Goal: Communication & Community: Participate in discussion

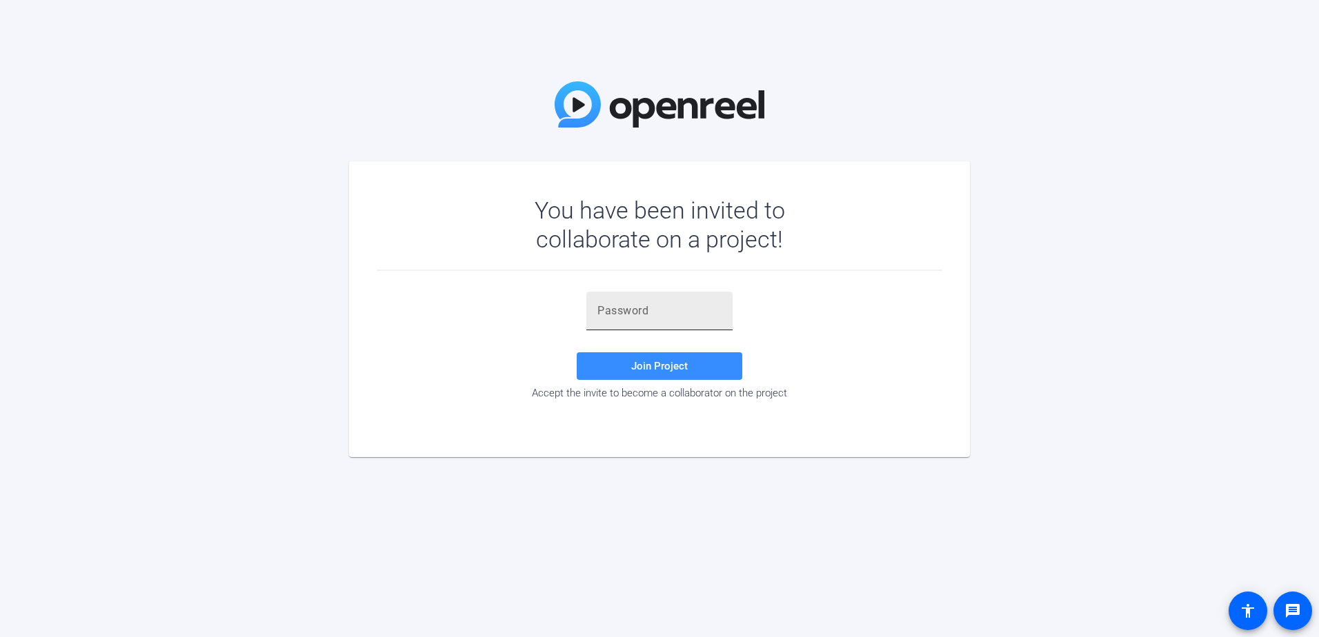
click at [632, 319] on div at bounding box center [659, 311] width 124 height 39
paste input "jmeFtJ"
type input "jmeFtJ"
click at [657, 367] on span "Join Project" at bounding box center [659, 366] width 57 height 12
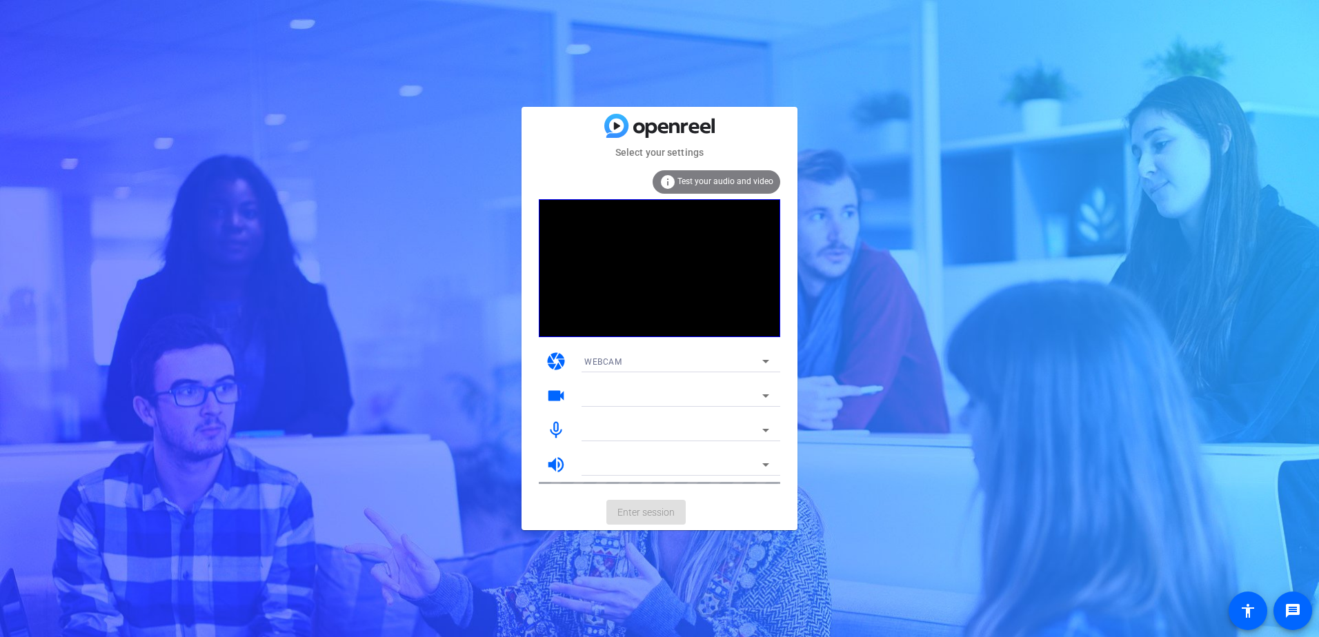
click at [616, 355] on div "WEBCAM" at bounding box center [673, 361] width 178 height 17
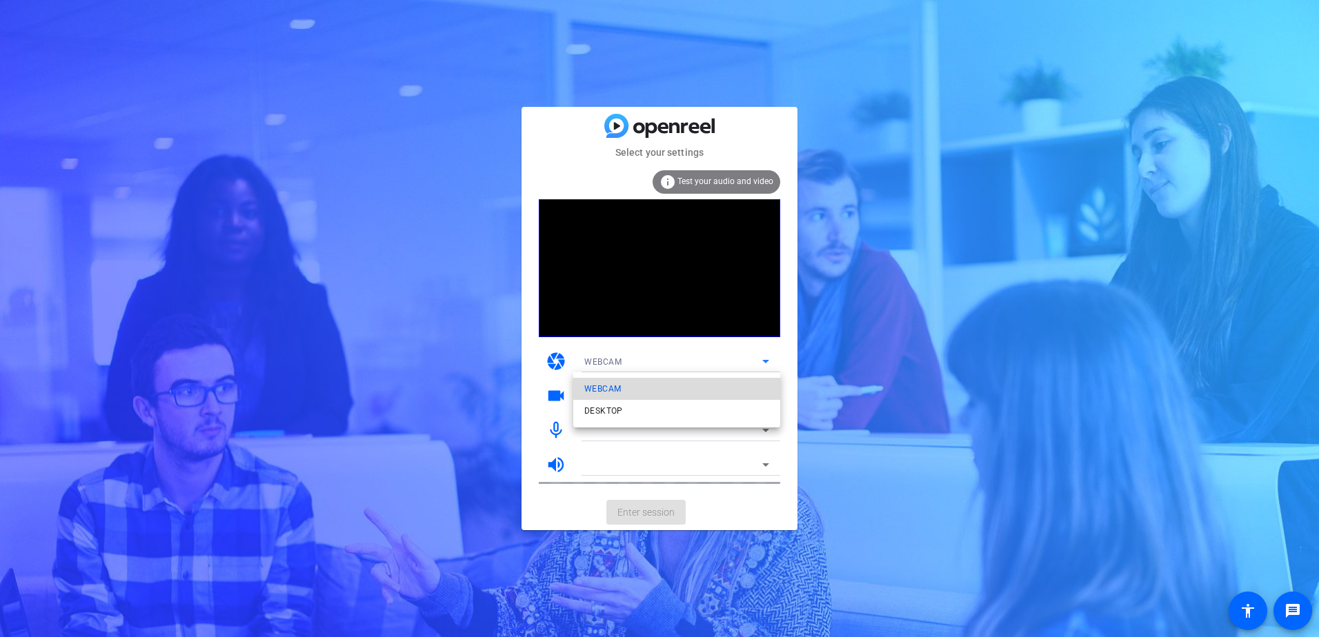
click at [612, 388] on span "WEBCAM" at bounding box center [602, 389] width 37 height 17
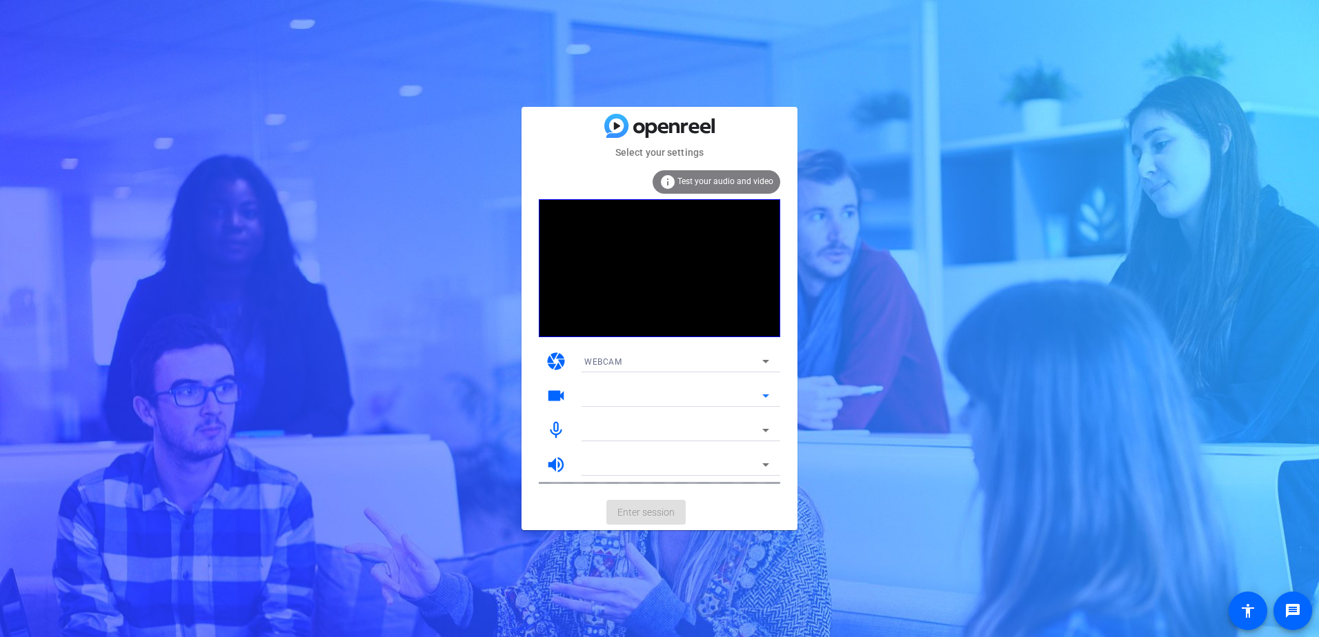
click at [656, 394] on div at bounding box center [673, 396] width 178 height 17
click at [655, 513] on mat-card-actions "Enter session" at bounding box center [660, 513] width 276 height 36
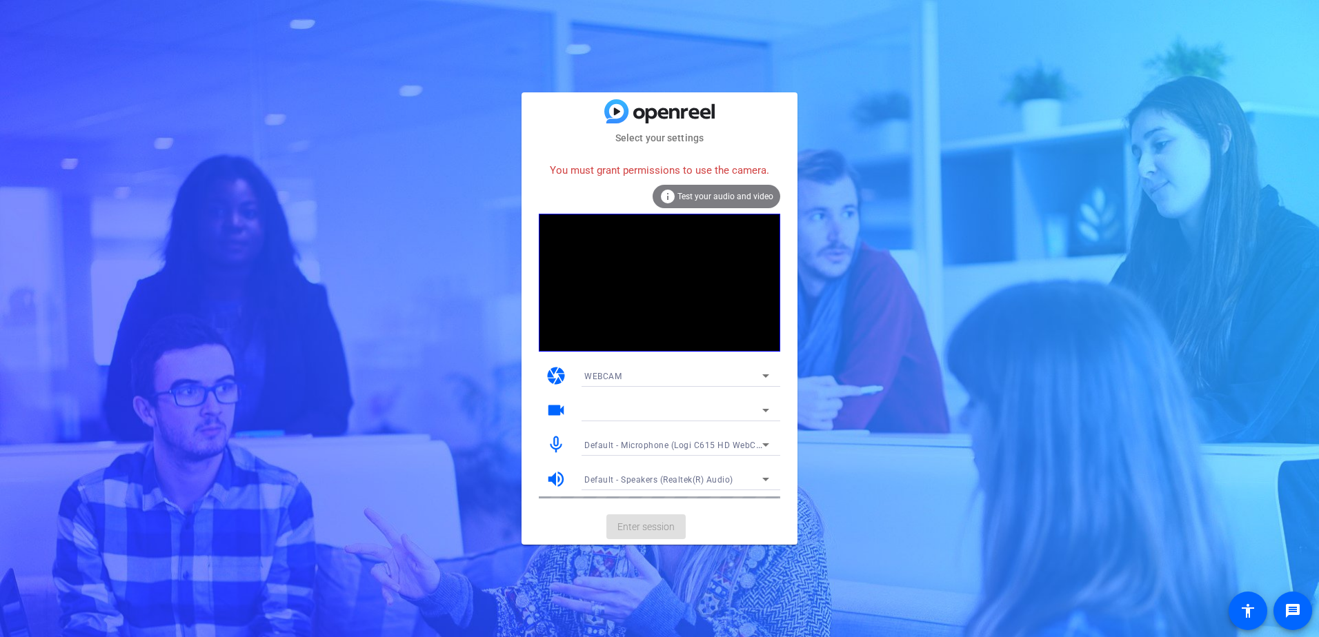
click at [673, 400] on div at bounding box center [676, 410] width 185 height 22
click at [760, 408] on icon at bounding box center [765, 410] width 17 height 17
click at [628, 164] on div "You must grant permissions to use the camera." at bounding box center [659, 171] width 241 height 30
click at [669, 193] on mat-icon "info" at bounding box center [668, 196] width 17 height 17
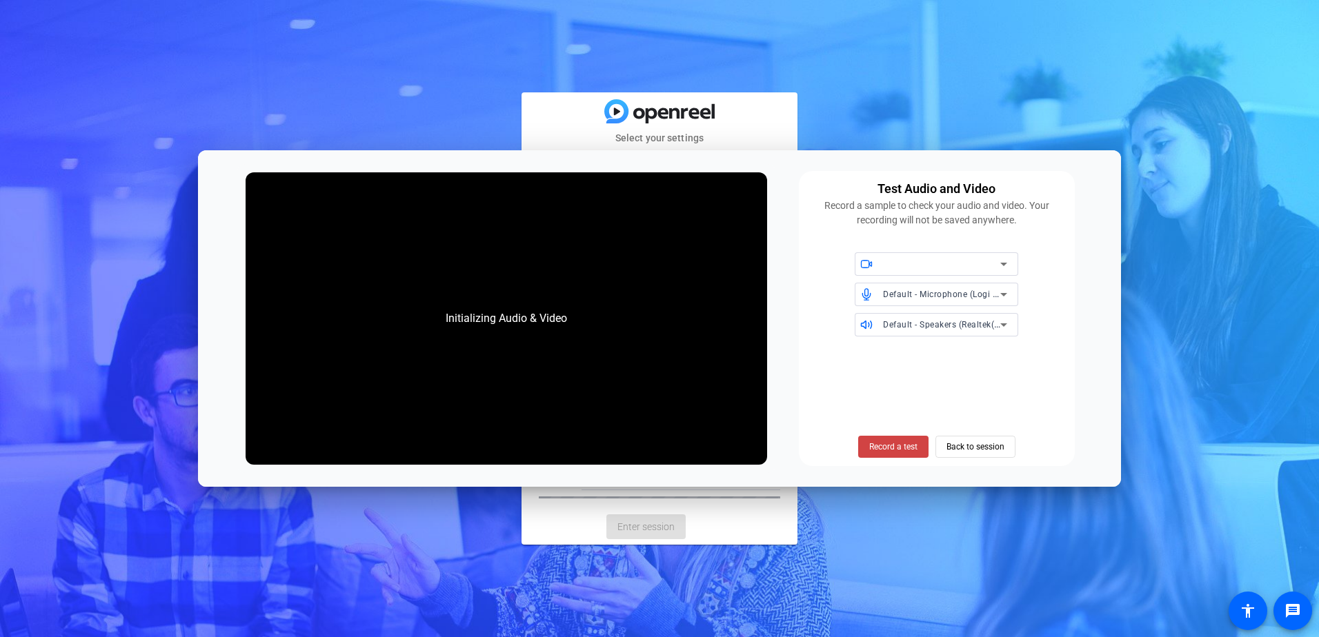
click at [953, 259] on div at bounding box center [941, 264] width 117 height 17
click at [891, 444] on span "Record a test" at bounding box center [893, 447] width 48 height 12
click at [896, 444] on span "Stop Testing (6s)" at bounding box center [893, 447] width 63 height 12
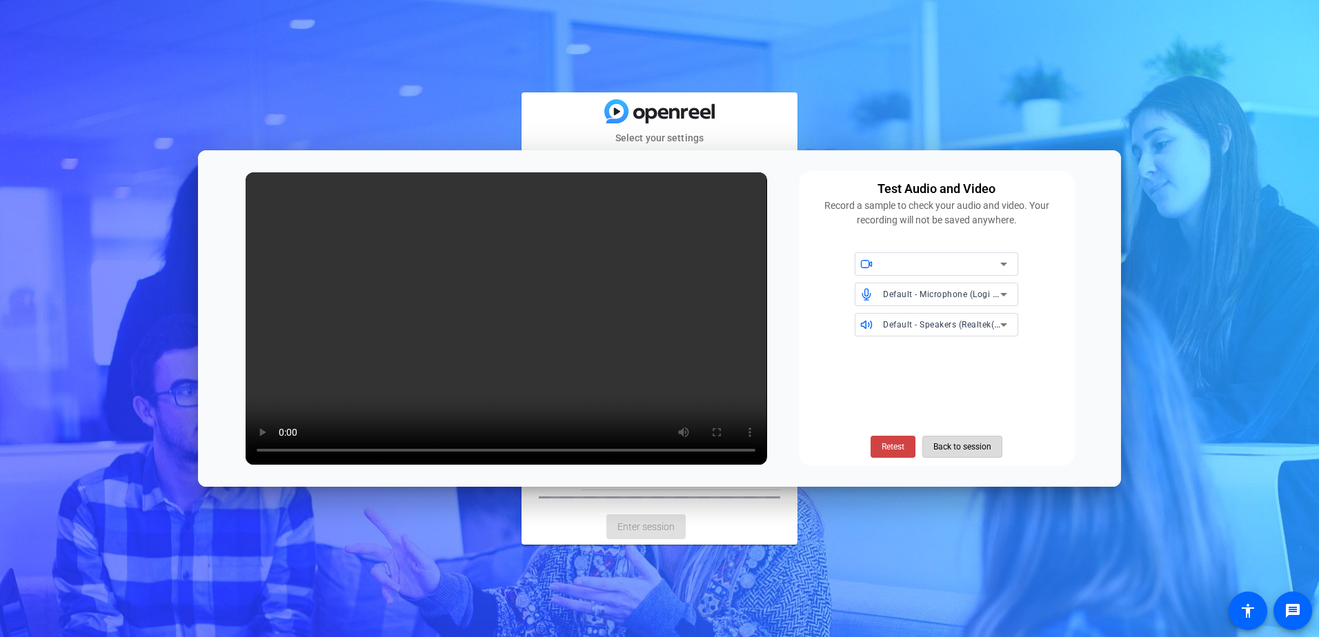
click at [945, 449] on span "Back to session" at bounding box center [962, 447] width 58 height 26
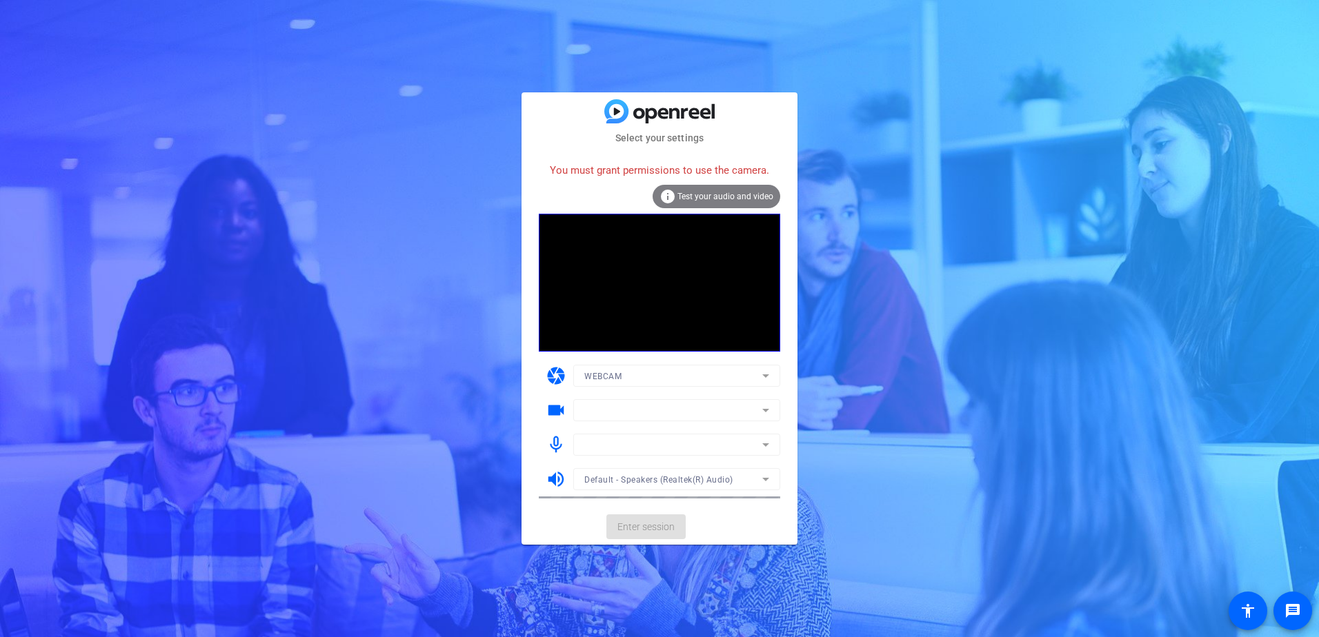
click at [619, 418] on mat-form-field at bounding box center [676, 410] width 207 height 22
click at [641, 496] on div at bounding box center [676, 498] width 207 height 15
click at [651, 480] on mat-form-field "Default - Speakers (Realtek(R) Audio)" at bounding box center [676, 479] width 207 height 22
click at [695, 411] on div at bounding box center [673, 410] width 178 height 17
click at [754, 413] on div at bounding box center [673, 410] width 178 height 17
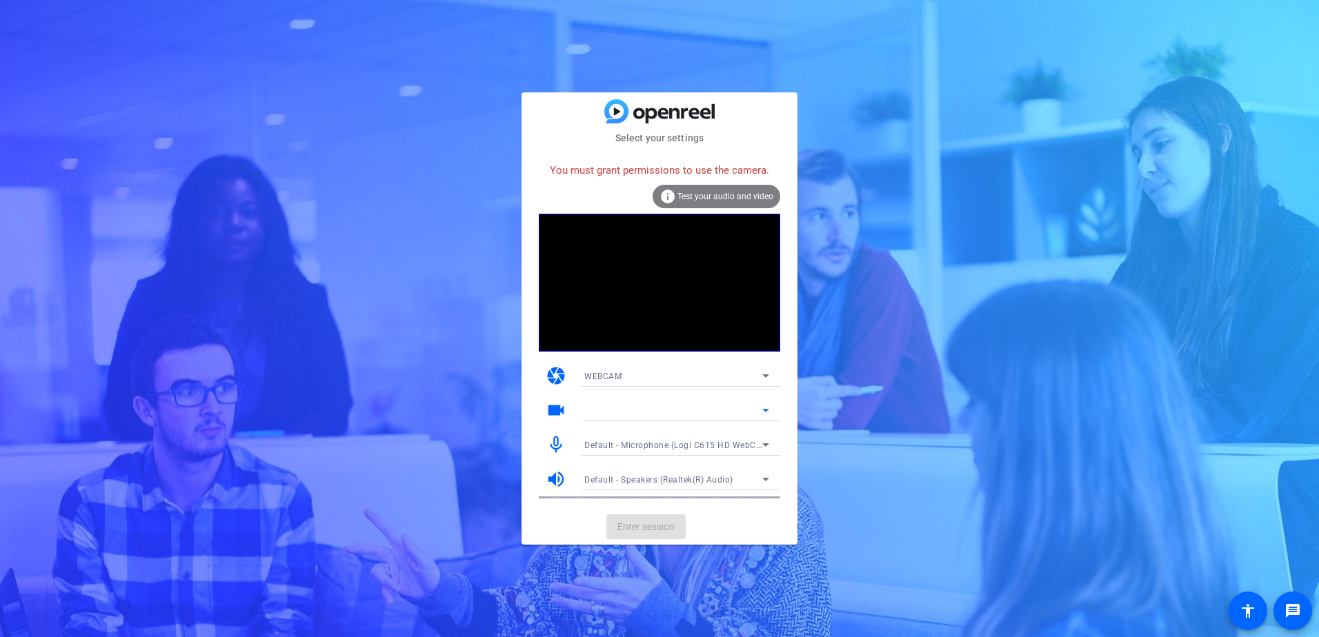
click at [644, 506] on mat-card-content "You must grant permissions to use the camera. info Test your audio and video ca…" at bounding box center [660, 328] width 276 height 364
click at [670, 194] on mat-icon "info" at bounding box center [668, 196] width 17 height 17
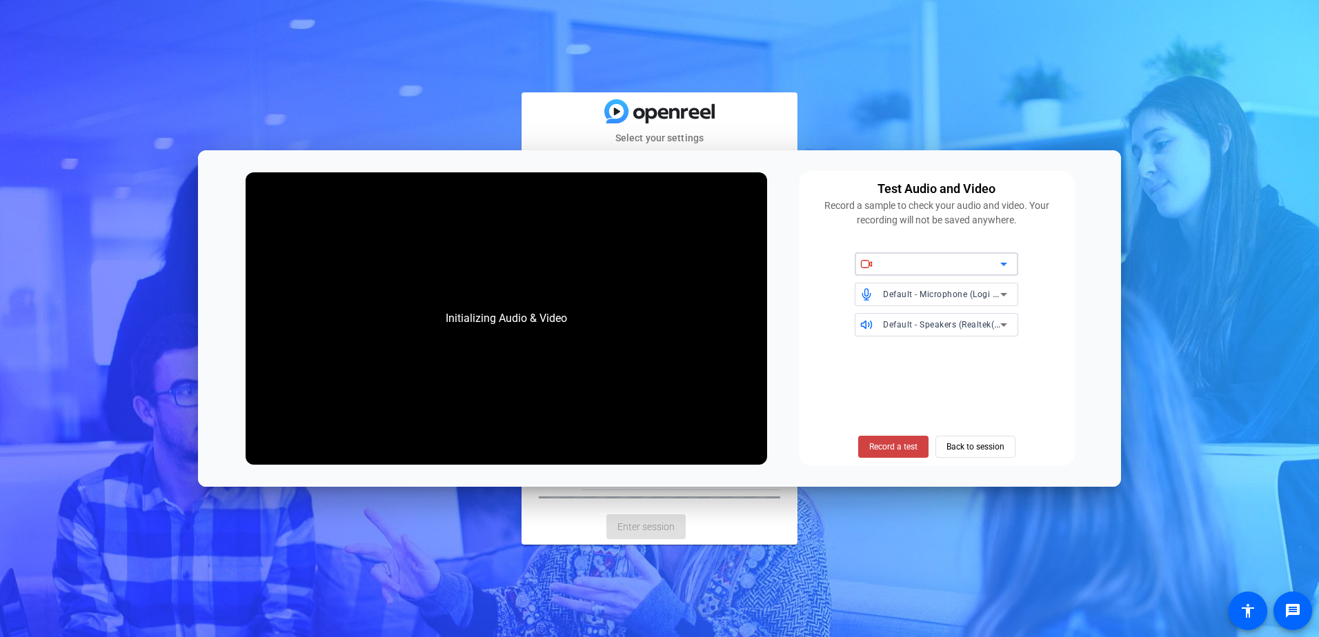
click at [940, 266] on div at bounding box center [941, 264] width 117 height 17
click at [895, 444] on span "Record a test" at bounding box center [893, 447] width 48 height 12
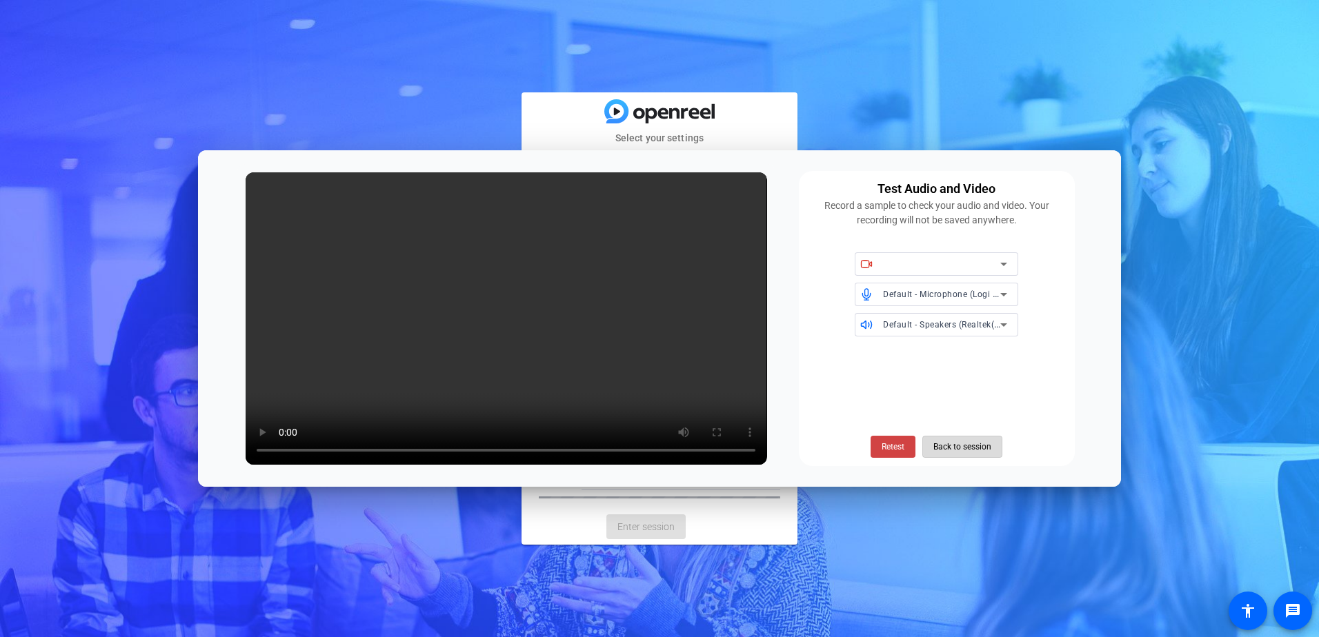
click at [955, 451] on span "Back to session" at bounding box center [962, 447] width 58 height 26
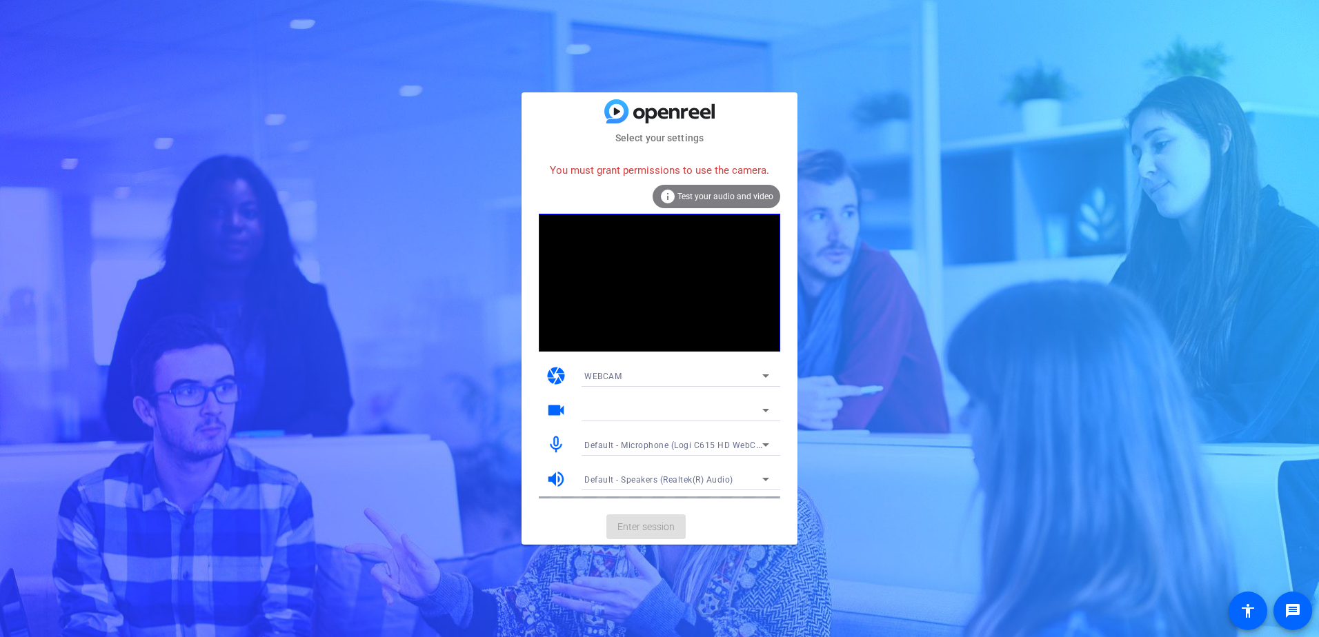
click at [709, 193] on span "Test your audio and video" at bounding box center [725, 197] width 96 height 10
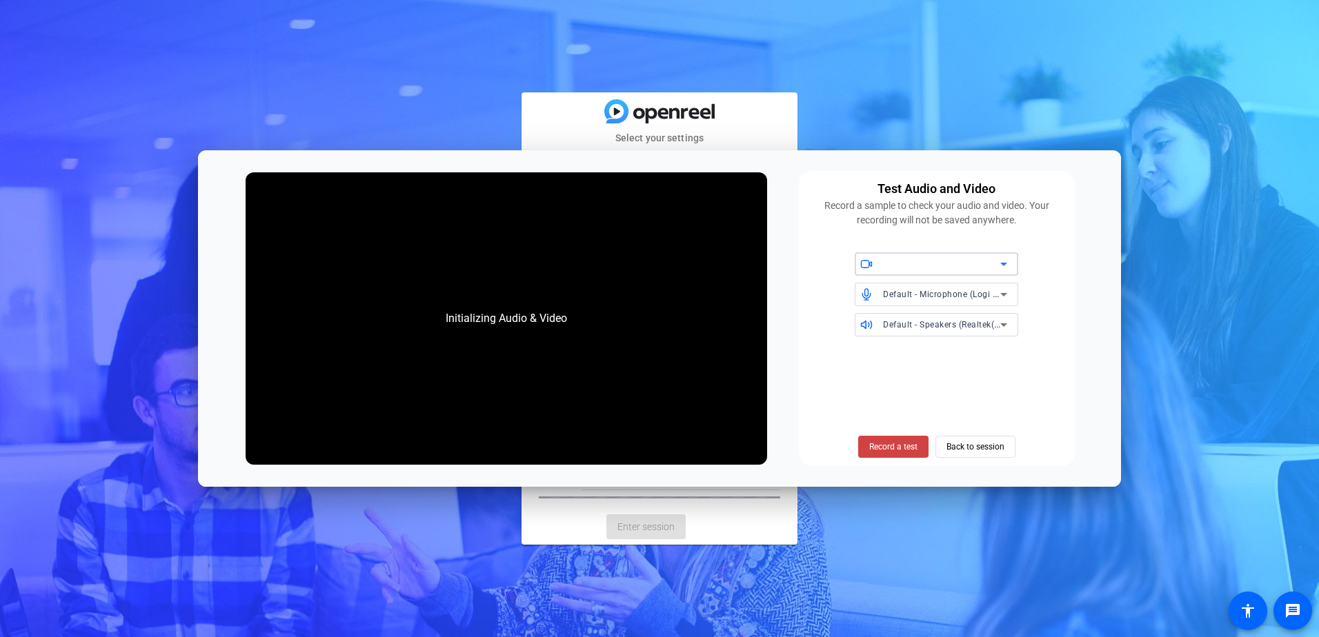
click at [922, 266] on div at bounding box center [941, 264] width 117 height 17
click at [998, 263] on icon at bounding box center [1004, 264] width 17 height 17
click at [908, 446] on span "Record a test" at bounding box center [893, 447] width 48 height 12
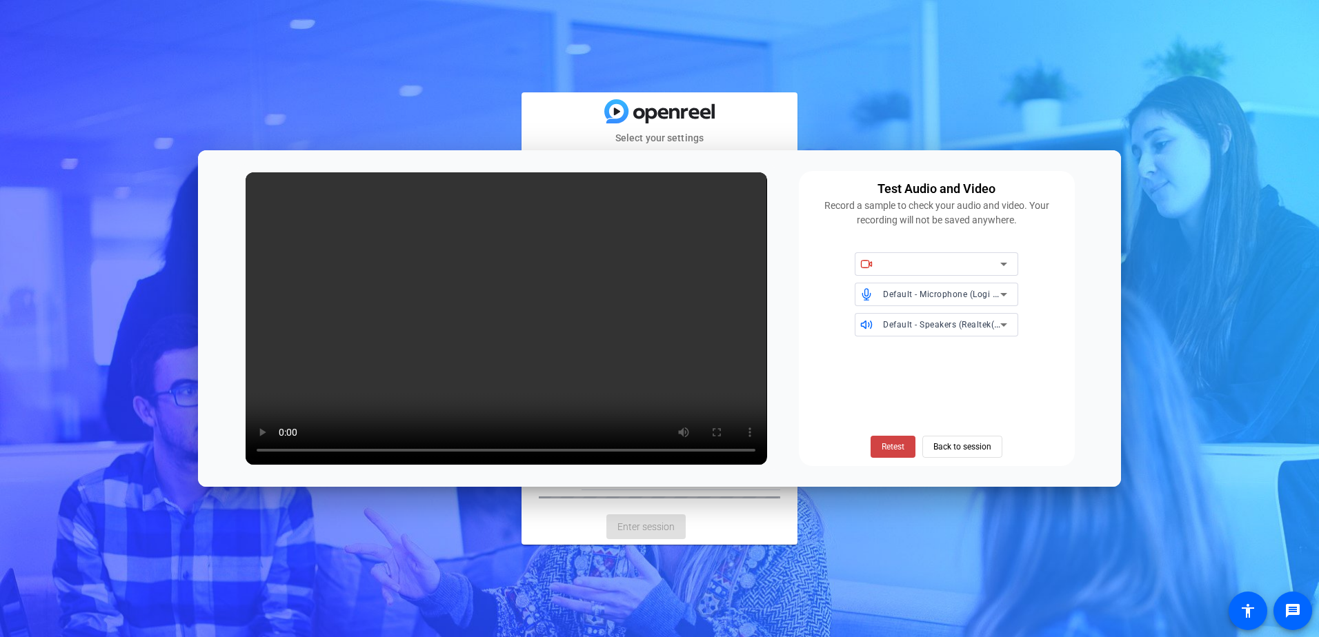
click at [818, 457] on div "Retest Back to session" at bounding box center [936, 403] width 259 height 111
click at [901, 450] on span "Retest" at bounding box center [893, 447] width 23 height 12
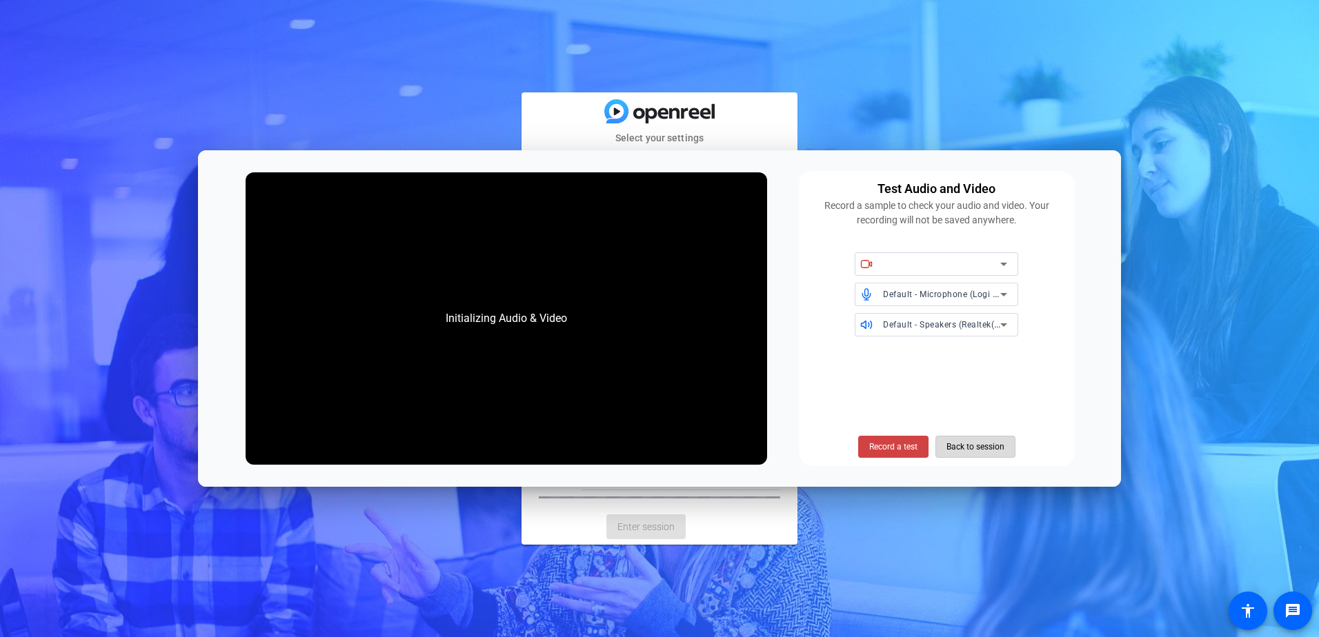
click at [983, 449] on span "Back to session" at bounding box center [976, 447] width 58 height 26
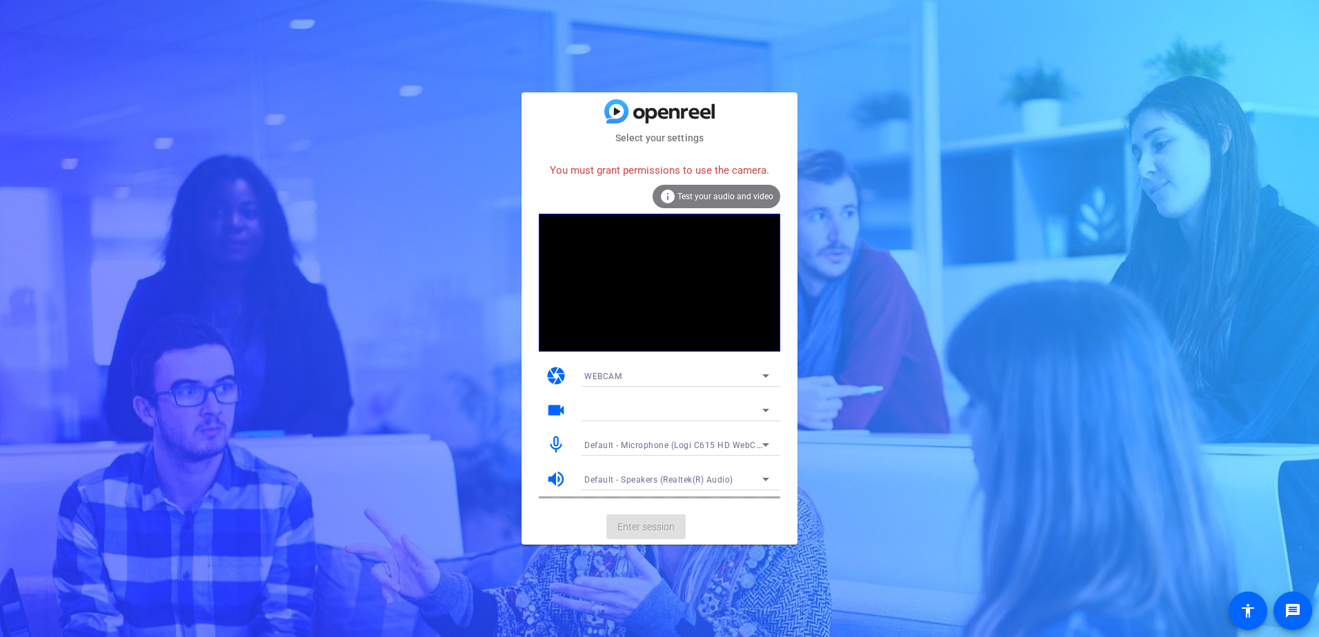
click at [726, 192] on span "Test your audio and video" at bounding box center [725, 197] width 96 height 10
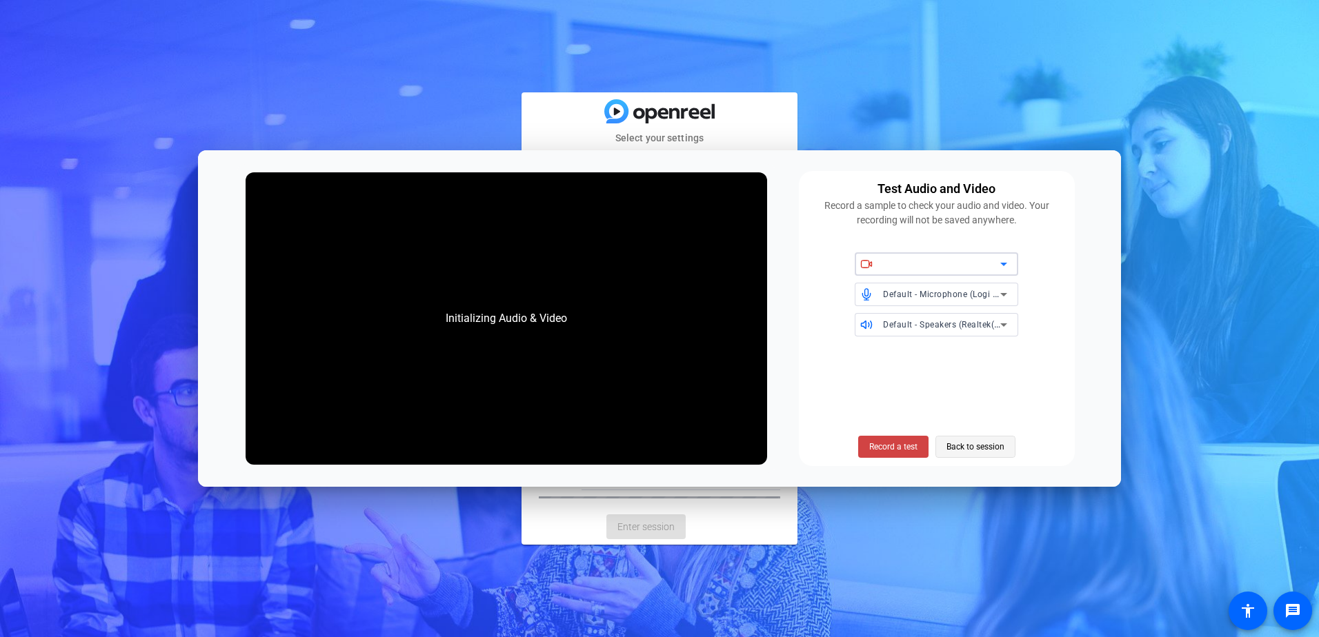
click at [987, 439] on span "Back to session" at bounding box center [976, 447] width 58 height 26
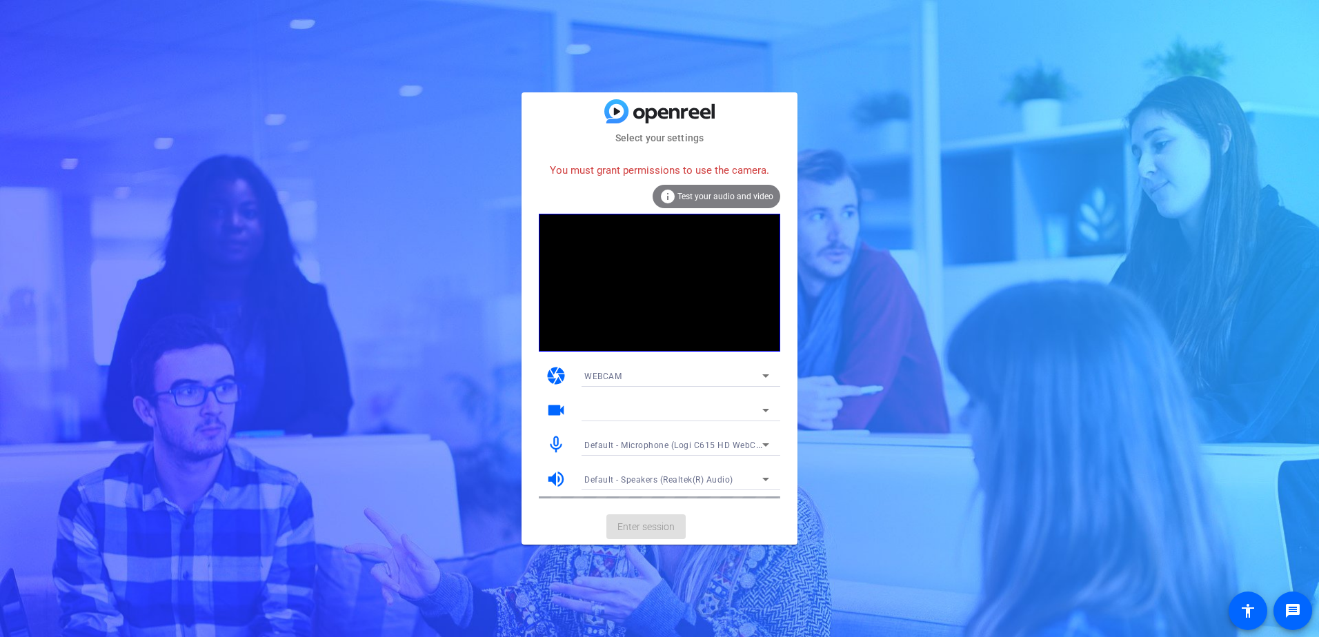
click at [635, 370] on div "WEBCAM" at bounding box center [673, 376] width 178 height 17
click at [621, 428] on span "DESKTOP" at bounding box center [603, 425] width 39 height 17
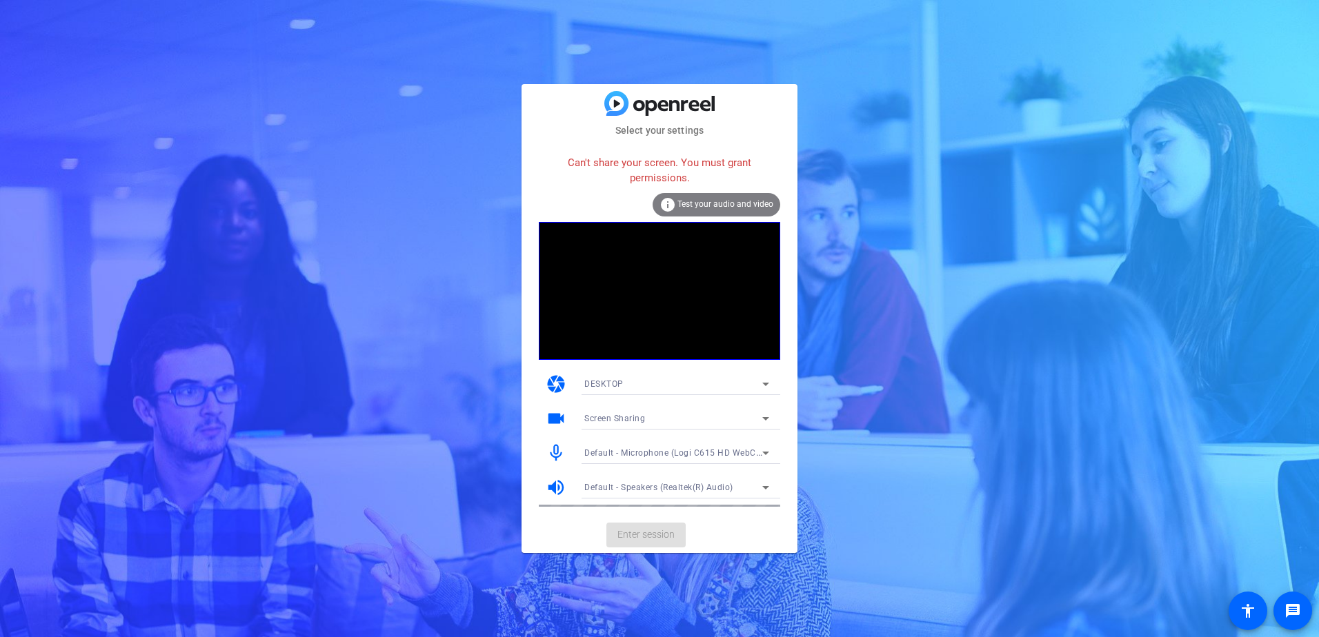
click at [717, 384] on div "DESKTOP" at bounding box center [673, 383] width 178 height 17
click at [619, 413] on span "WEBCAM" at bounding box center [602, 412] width 37 height 17
click at [659, 391] on div "WEBCAM" at bounding box center [673, 383] width 178 height 17
click at [657, 434] on mat-option "DESKTOP" at bounding box center [676, 434] width 207 height 22
click at [674, 555] on div "Select your settings Can't share your screen. You must grant permissions. info …" at bounding box center [659, 318] width 1319 height 637
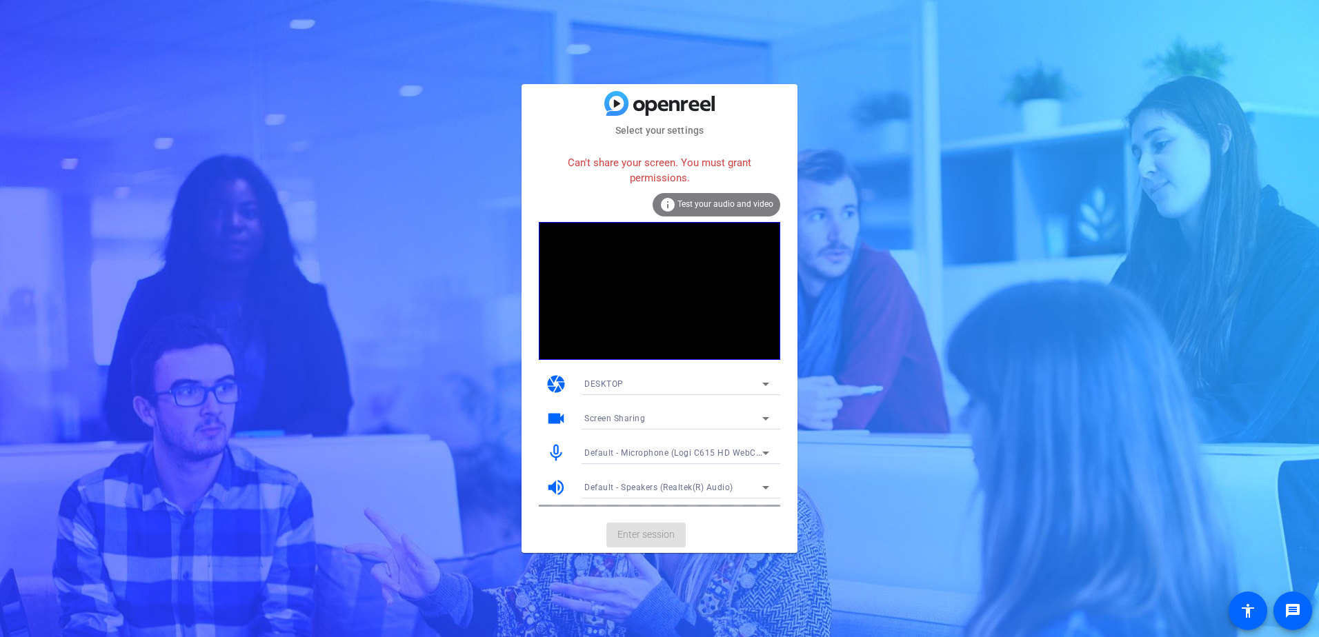
click at [664, 537] on mat-card-actions "Enter session" at bounding box center [660, 535] width 276 height 36
click at [668, 383] on div "DESKTOP" at bounding box center [673, 383] width 178 height 17
click at [618, 408] on span "WEBCAM" at bounding box center [602, 412] width 37 height 17
click at [689, 201] on span "Test your audio and video" at bounding box center [725, 204] width 96 height 10
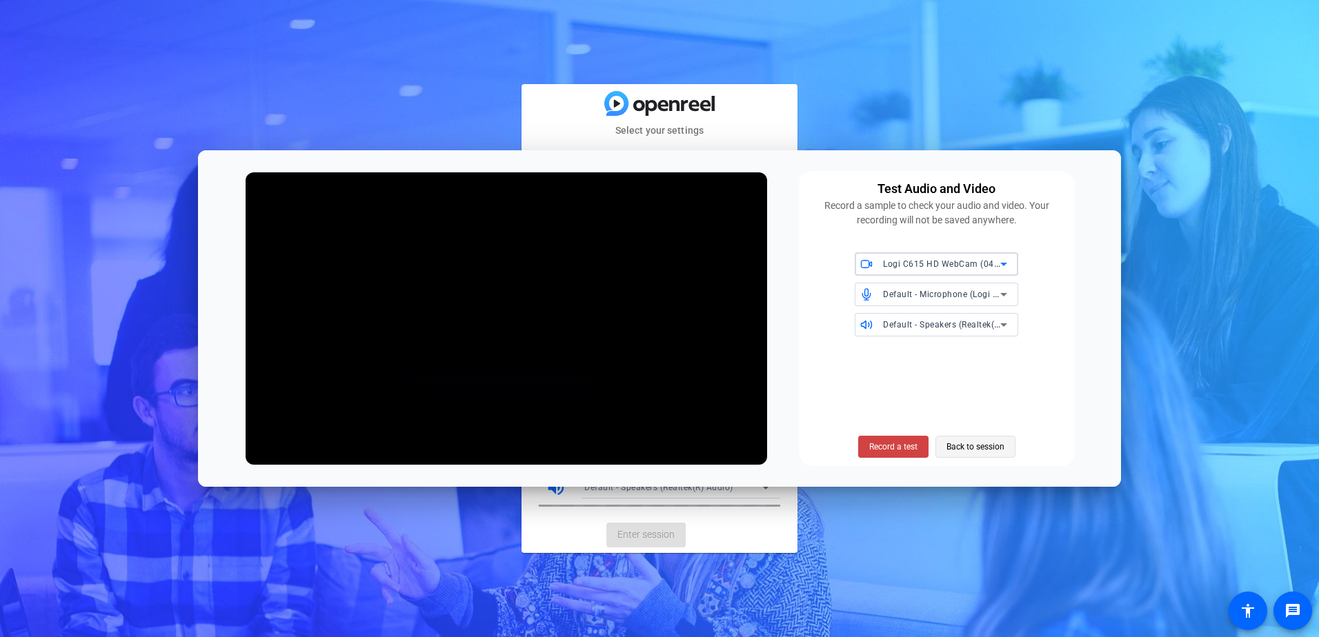
click at [980, 450] on span "Back to session" at bounding box center [976, 447] width 58 height 26
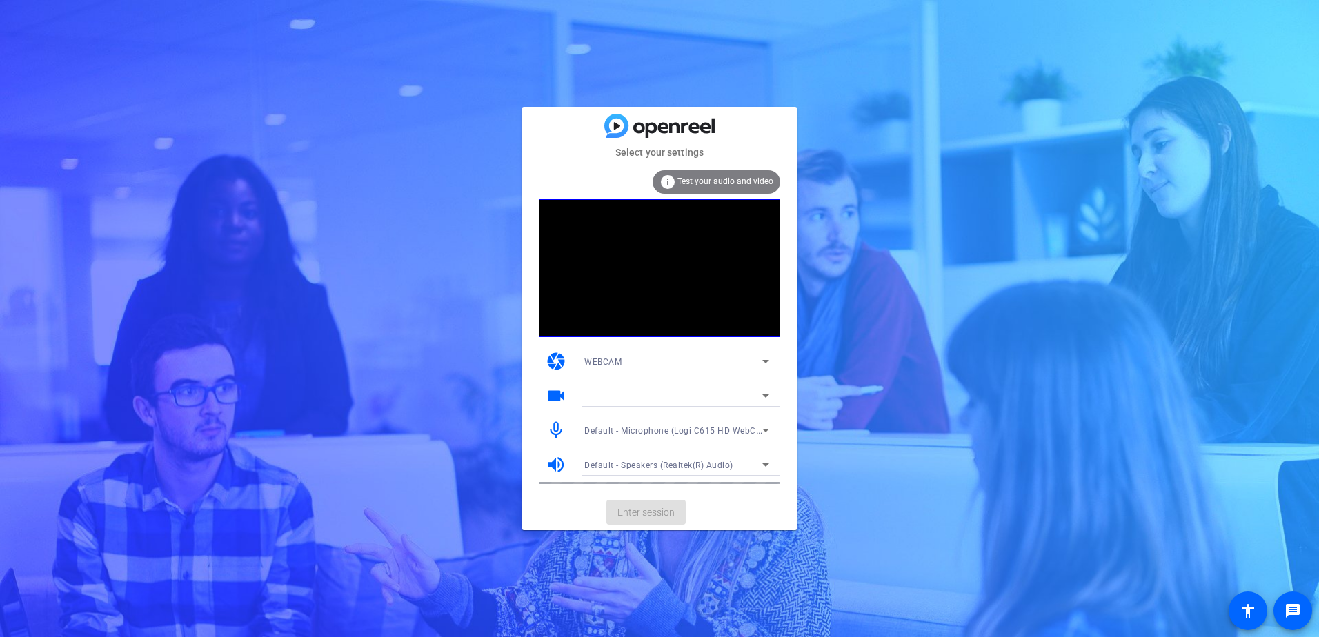
click at [720, 511] on mat-card-actions "Enter session" at bounding box center [660, 513] width 276 height 36
click at [643, 512] on mat-card-actions "Enter session" at bounding box center [660, 513] width 276 height 36
click at [682, 455] on div "Default - Speakers (Realtek(R) Audio)" at bounding box center [676, 465] width 185 height 22
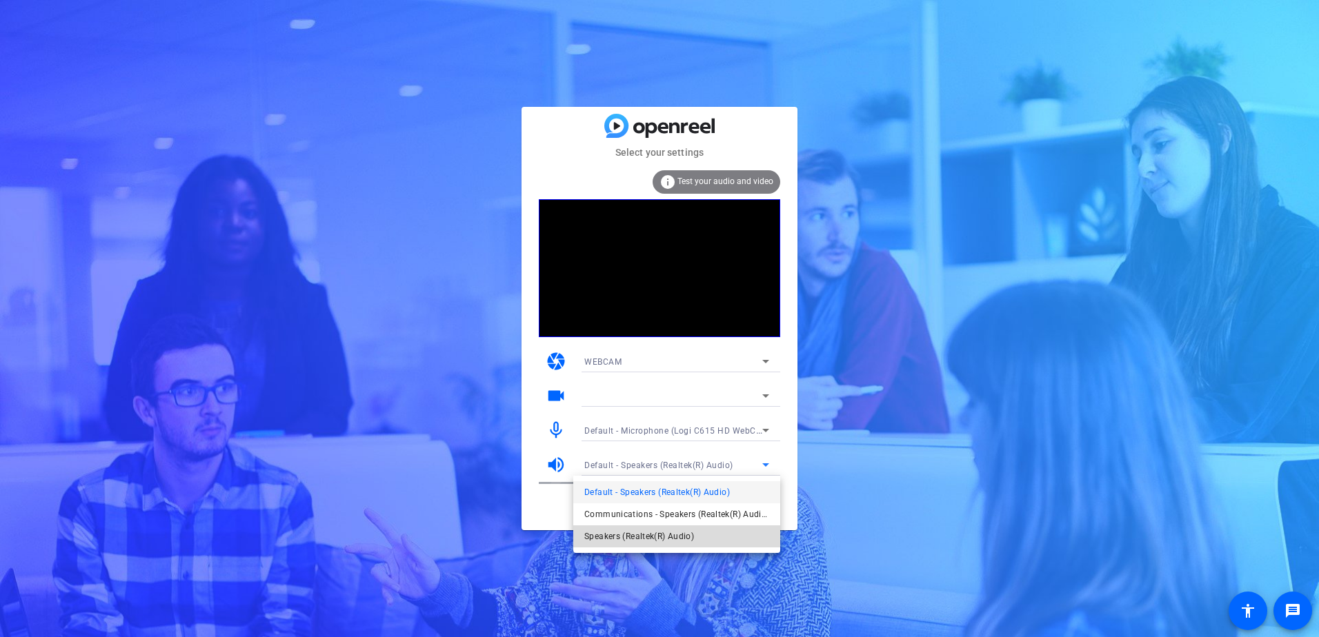
click at [640, 539] on span "Speakers (Realtek(R) Audio)" at bounding box center [639, 536] width 110 height 17
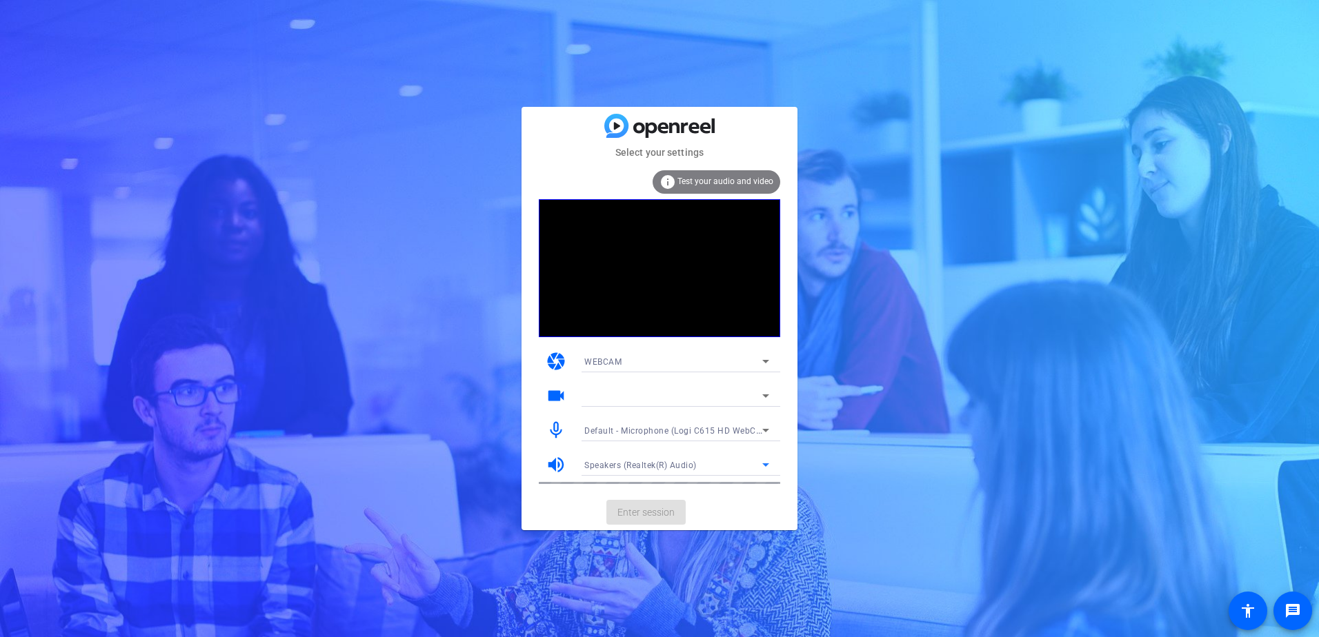
click at [634, 432] on span "Default - Microphone (Logi C615 HD WebCam) (046d:082c)" at bounding box center [703, 430] width 239 height 11
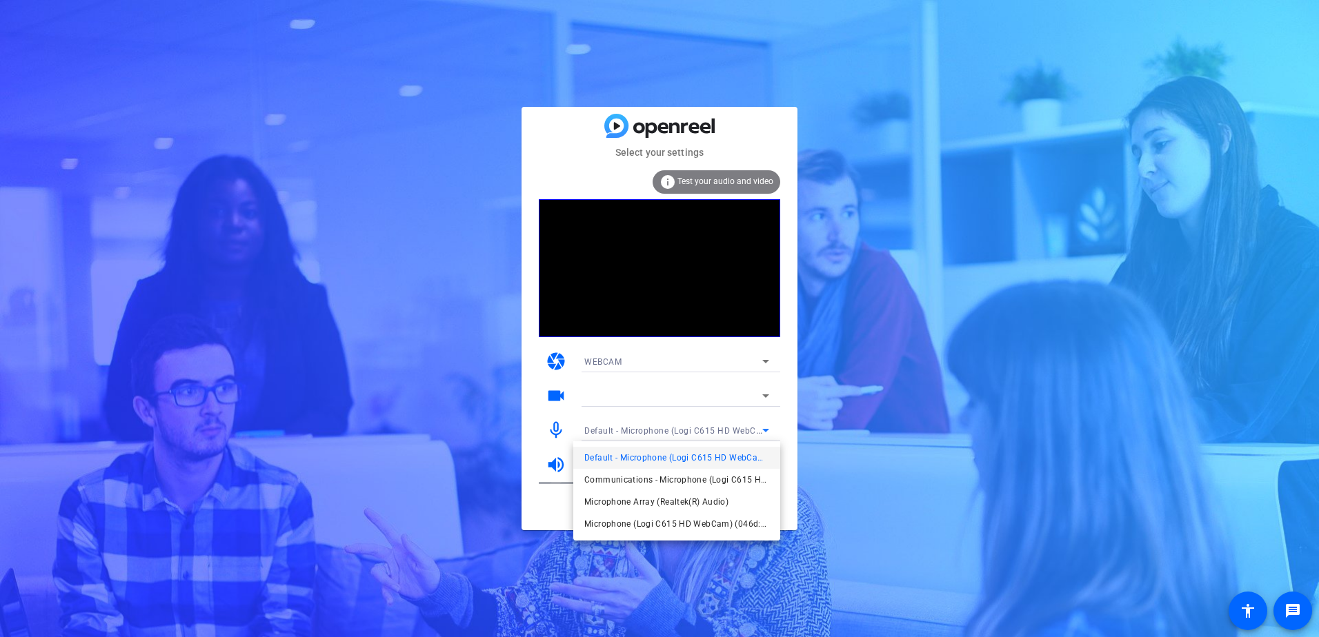
click at [634, 432] on div at bounding box center [659, 318] width 1319 height 637
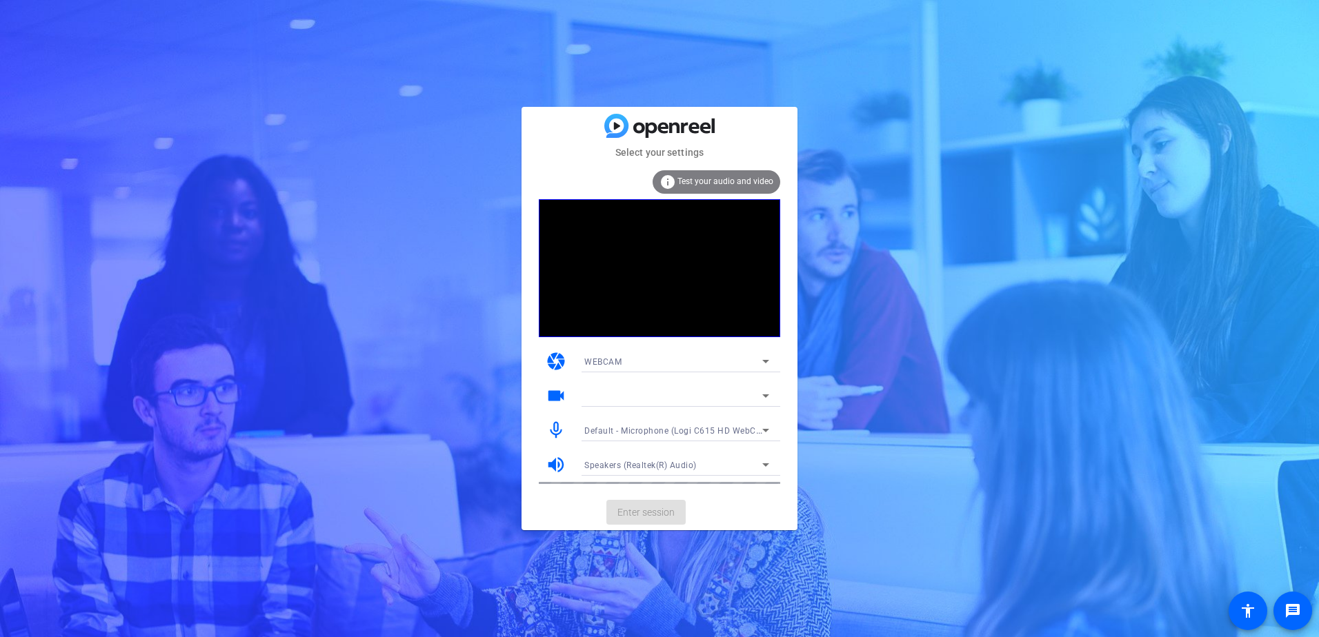
click at [631, 504] on mat-card-actions "Enter session" at bounding box center [660, 513] width 276 height 36
click at [631, 515] on mat-card-actions "Enter session" at bounding box center [660, 513] width 276 height 36
click at [306, 221] on div "Select your settings info Test your audio and video camera WEBCAM videocam mic_…" at bounding box center [659, 318] width 1319 height 637
click at [649, 512] on mat-card-actions "Enter session" at bounding box center [660, 513] width 276 height 36
click at [641, 515] on mat-card-actions "Enter session" at bounding box center [660, 513] width 276 height 36
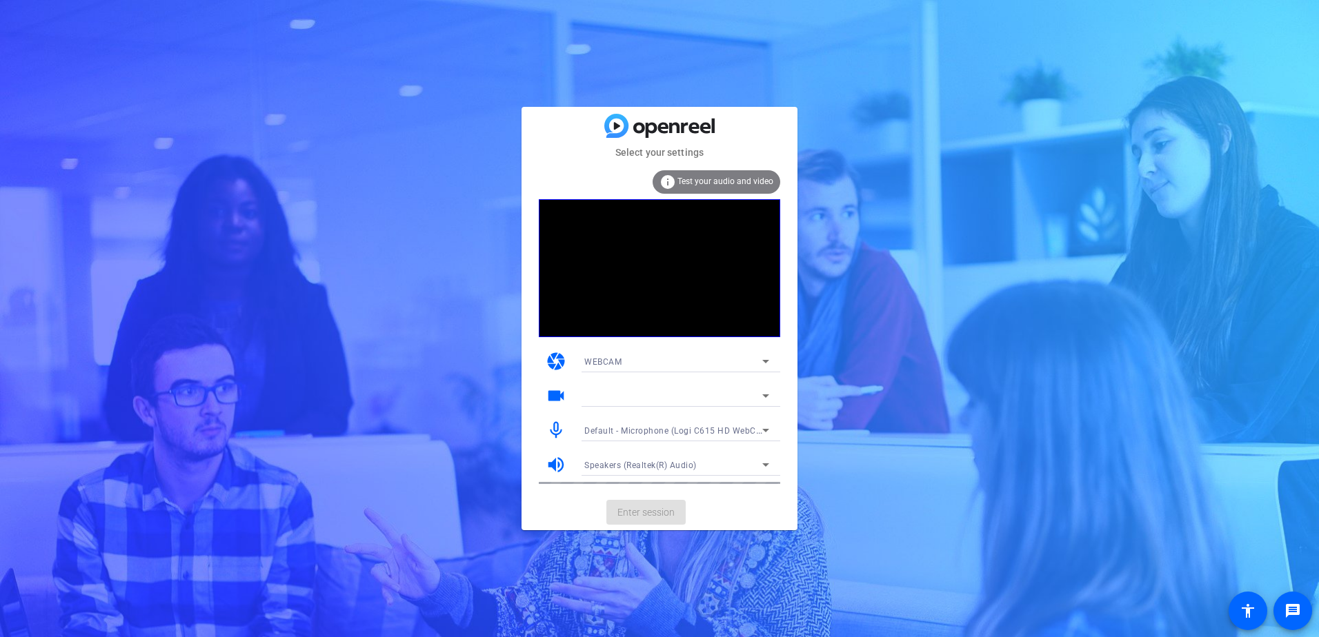
click at [641, 515] on mat-card-actions "Enter session" at bounding box center [660, 513] width 276 height 36
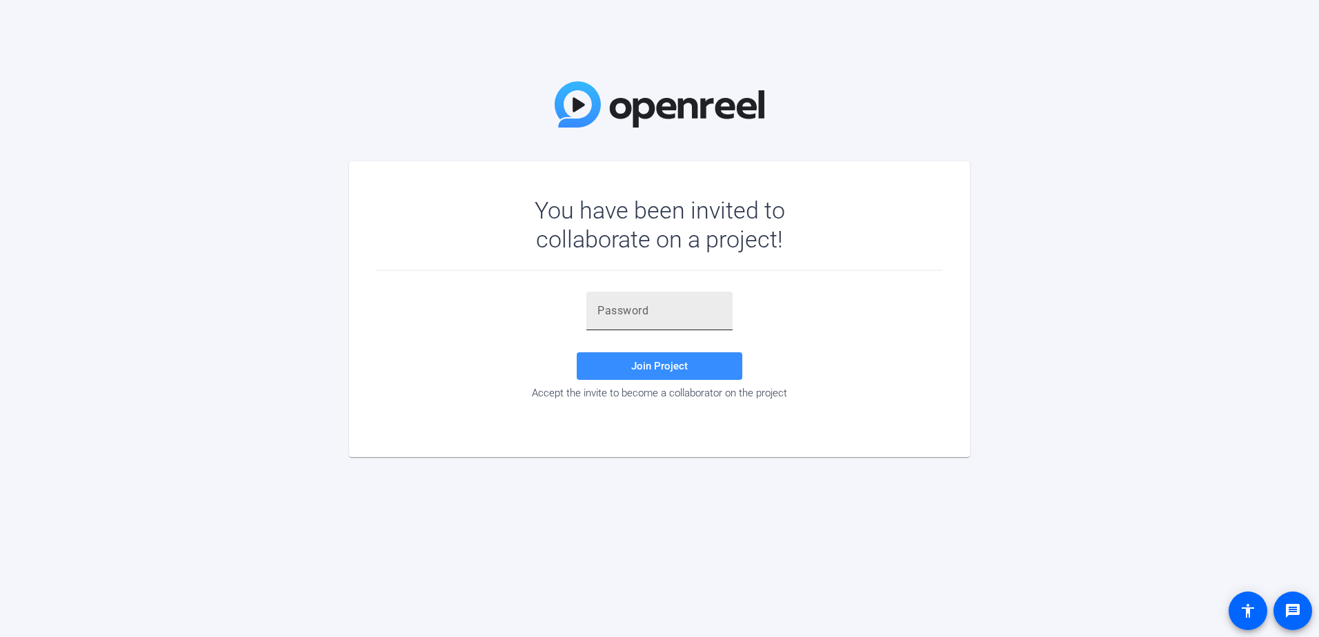
click at [666, 318] on input "text" at bounding box center [659, 311] width 124 height 17
click at [602, 313] on input "text" at bounding box center [659, 311] width 124 height 17
paste input "jmeFtJ"
type input "jmeFtJ"
click at [666, 362] on span "Join Project" at bounding box center [659, 366] width 57 height 12
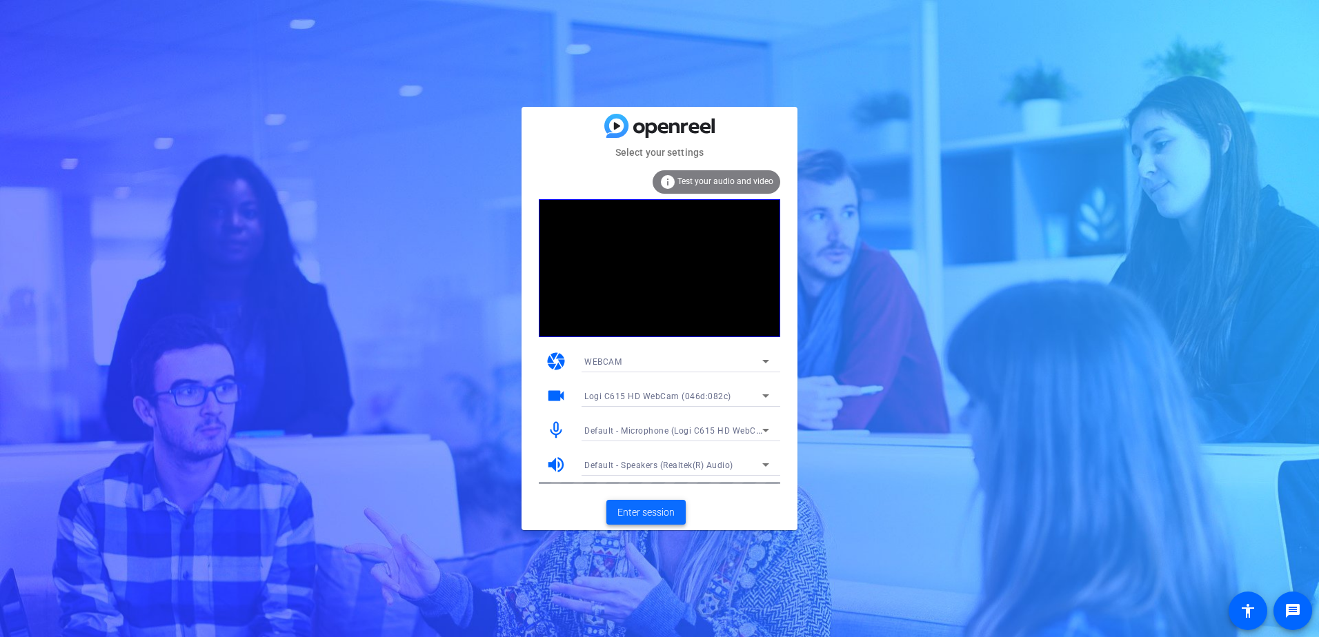
click at [655, 506] on span "Enter session" at bounding box center [645, 513] width 57 height 14
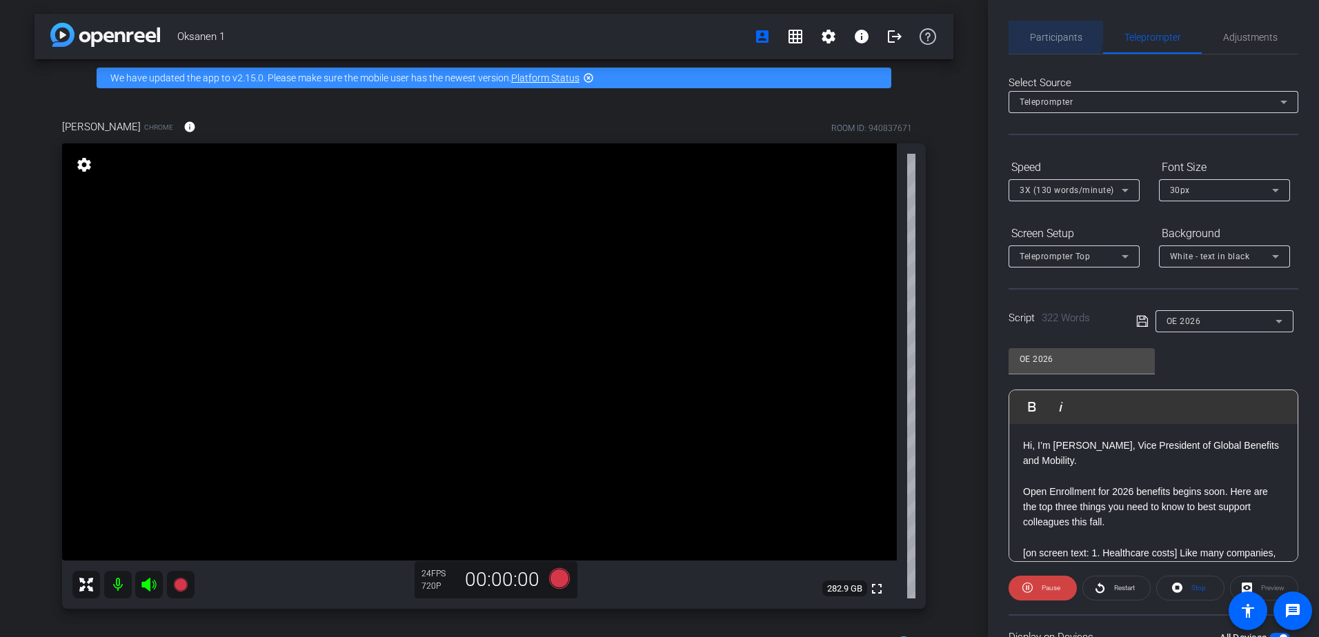
click at [1044, 32] on span "Participants" at bounding box center [1056, 37] width 52 height 10
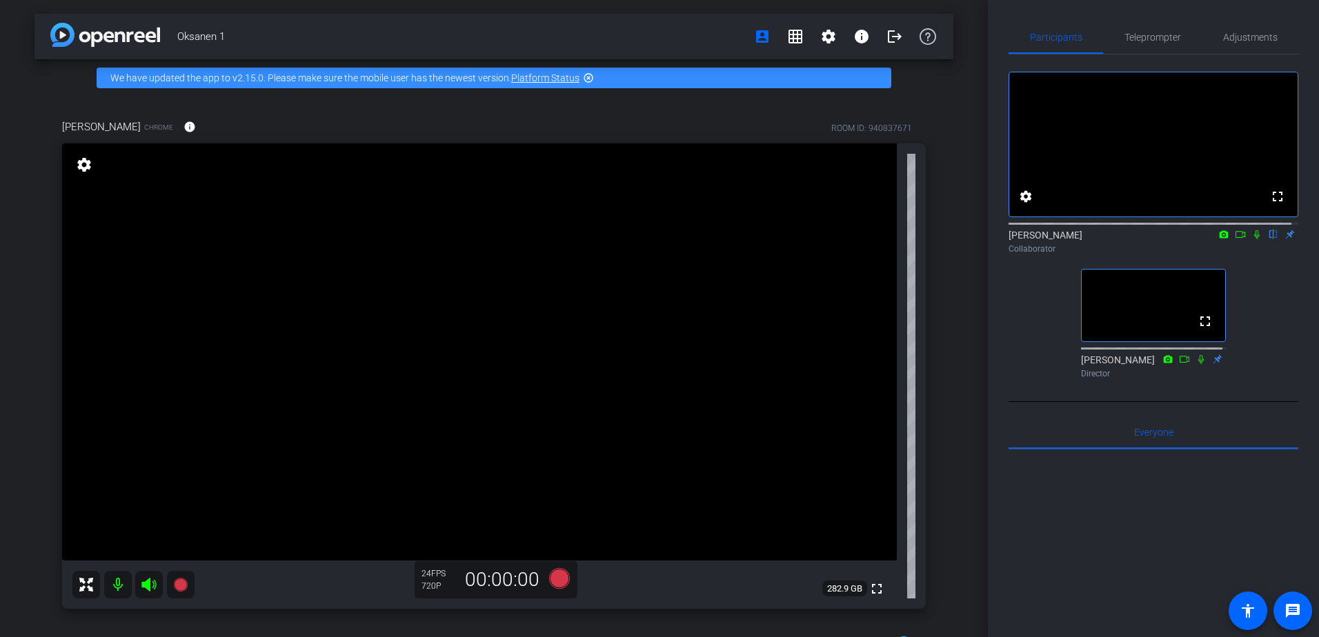
click at [1254, 239] on icon at bounding box center [1257, 234] width 6 height 9
click at [1135, 39] on span "Teleprompter" at bounding box center [1153, 37] width 57 height 10
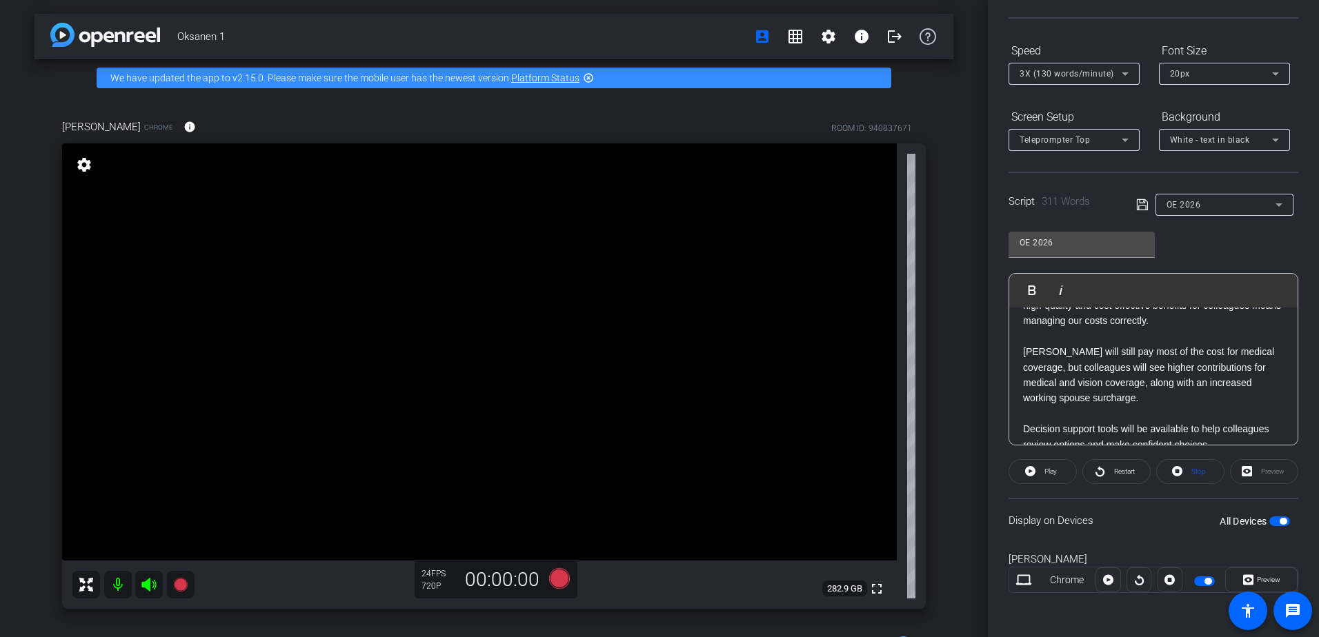
scroll to position [49, 0]
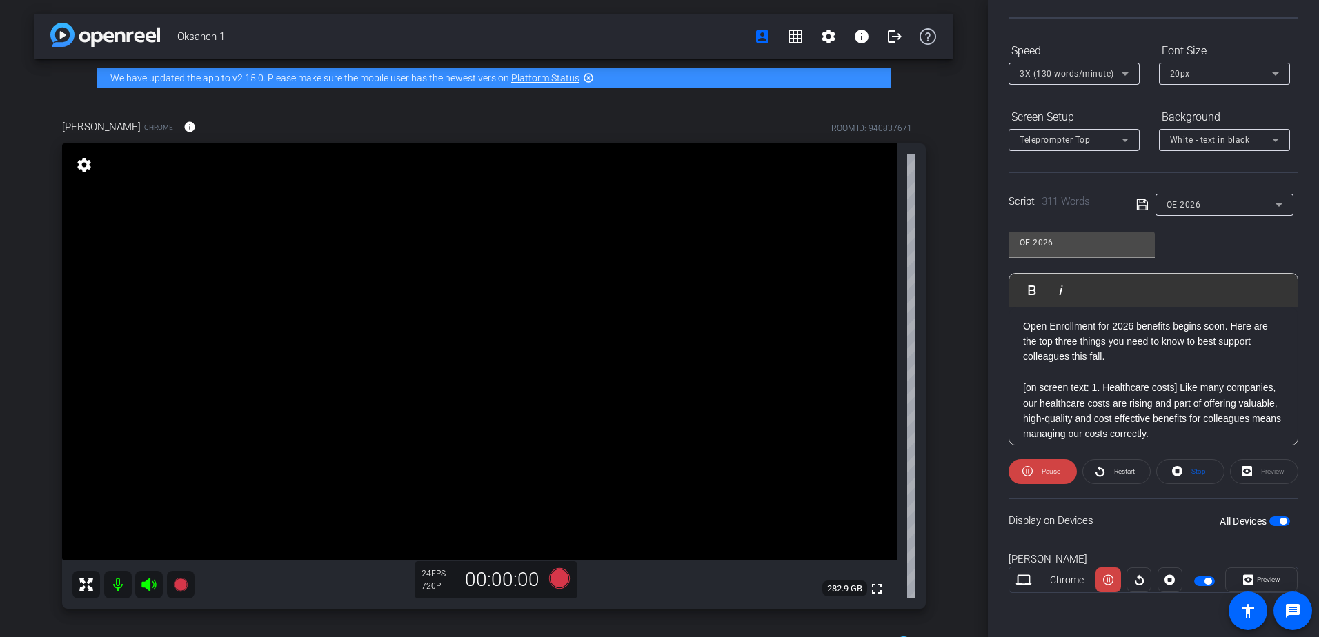
click at [1291, 333] on div "Play Play from this location Play Selected Play and display the selected text o…" at bounding box center [1154, 359] width 290 height 172
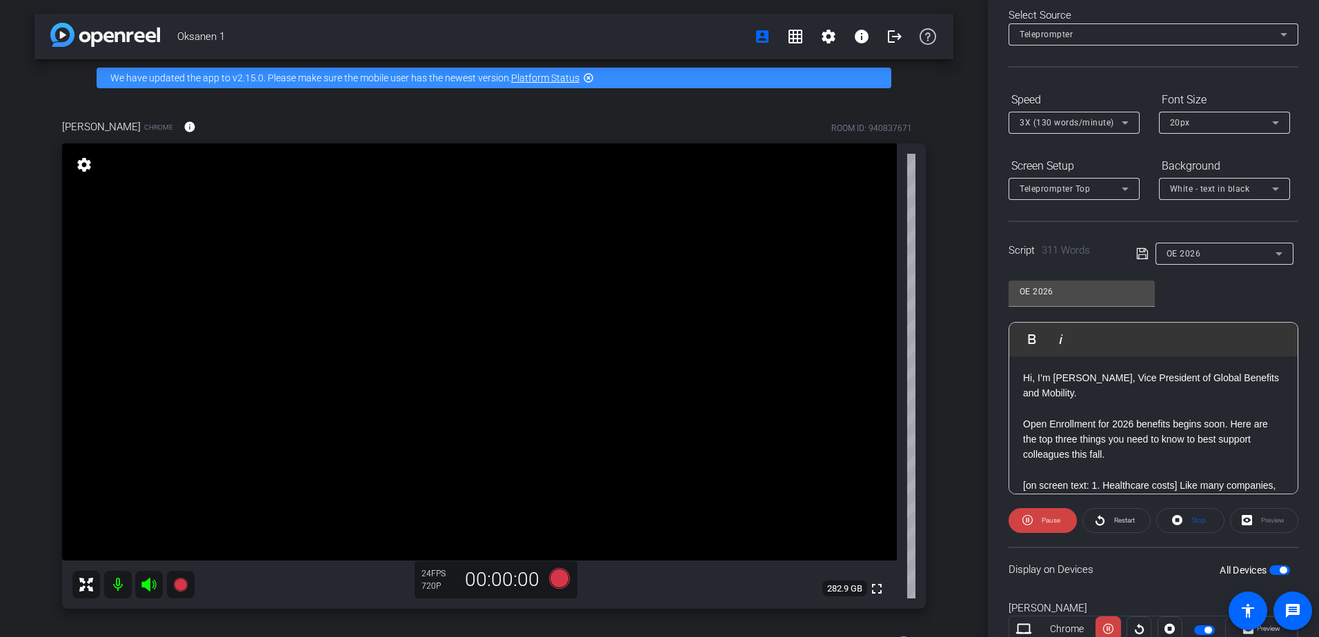
scroll to position [0, 0]
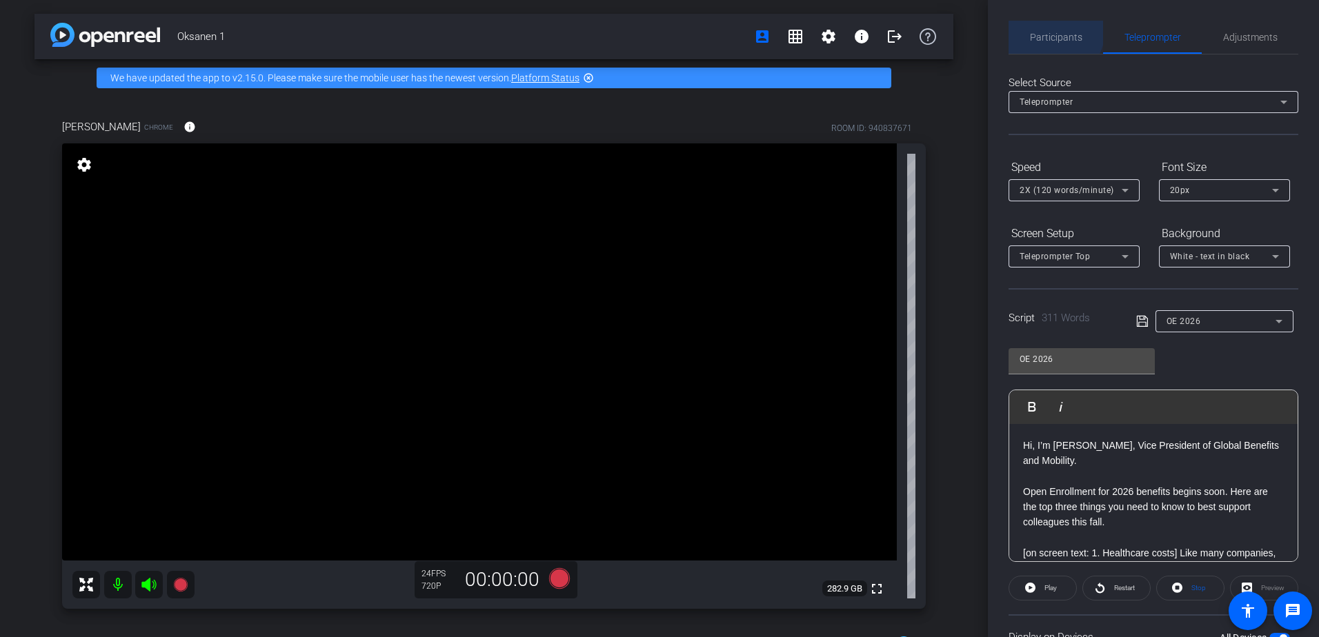
click at [1049, 30] on span "Participants" at bounding box center [1056, 37] width 52 height 33
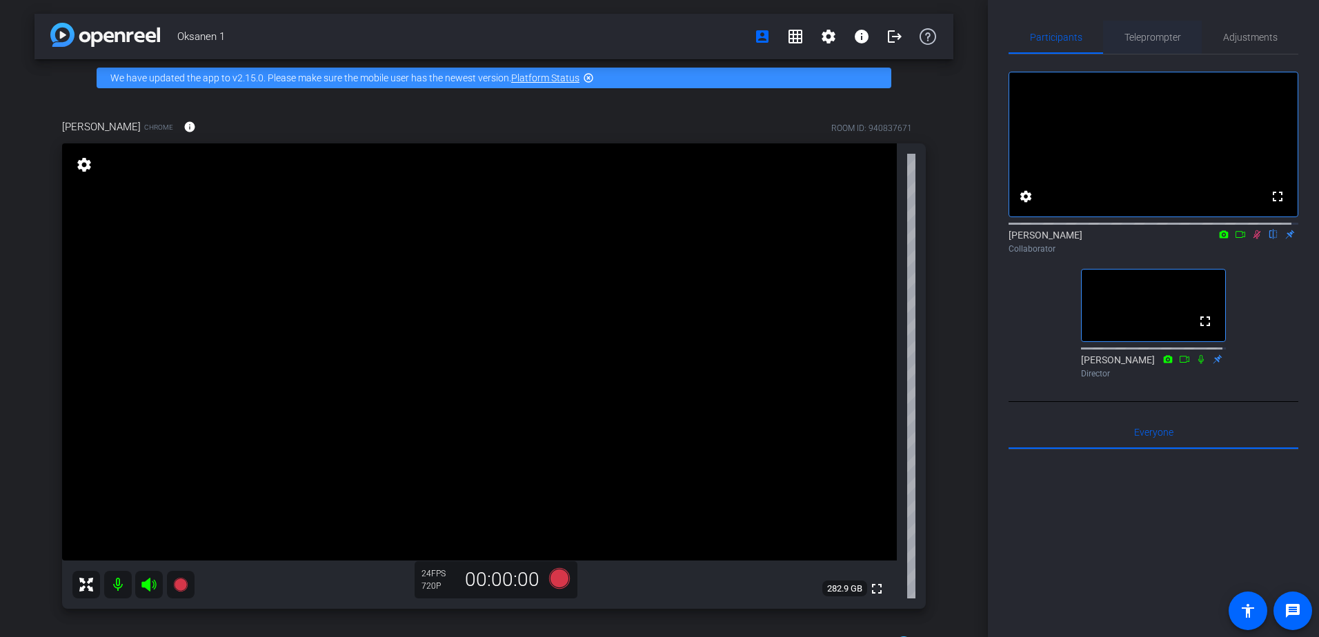
click at [1173, 43] on span "Teleprompter" at bounding box center [1153, 37] width 57 height 33
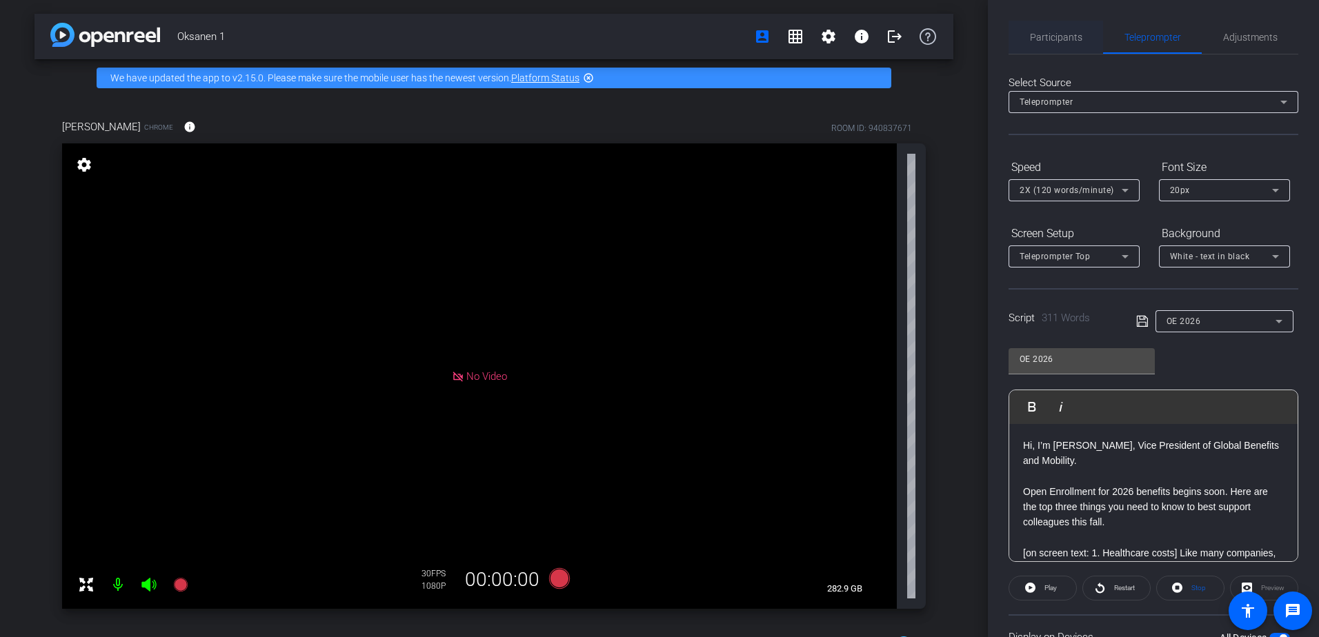
click at [1031, 37] on span "Participants" at bounding box center [1056, 37] width 52 height 10
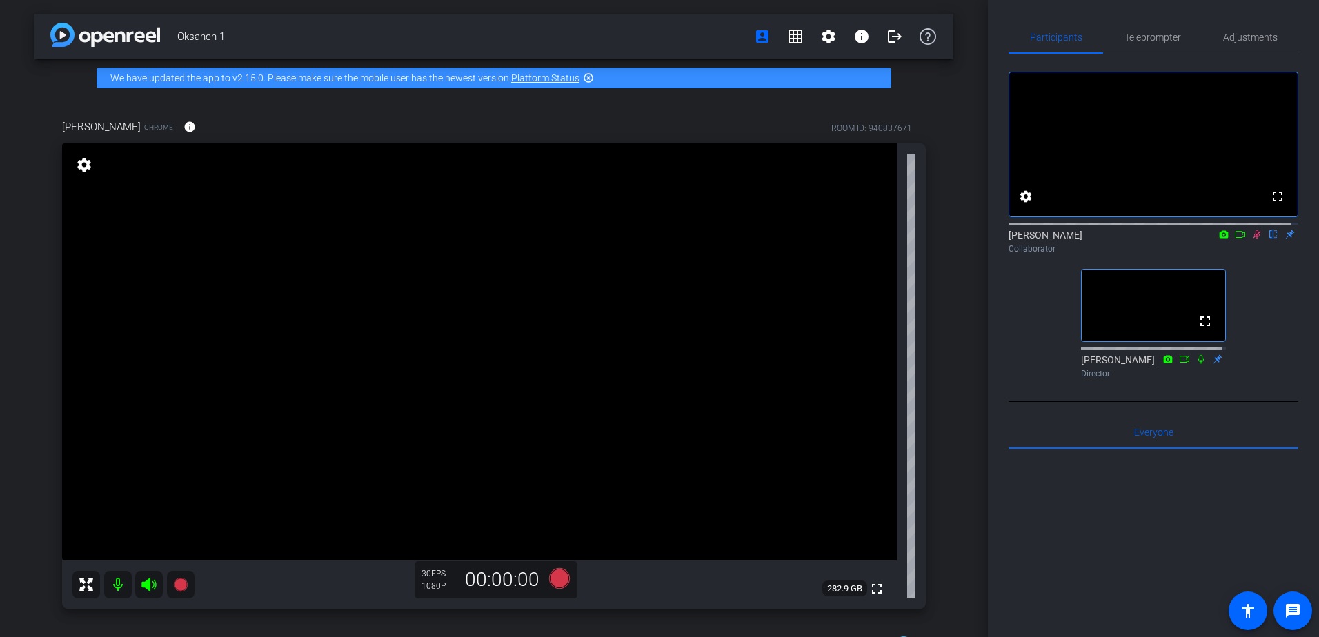
click at [1251, 239] on icon at bounding box center [1256, 235] width 11 height 10
click at [1161, 47] on span "Teleprompter" at bounding box center [1153, 37] width 57 height 33
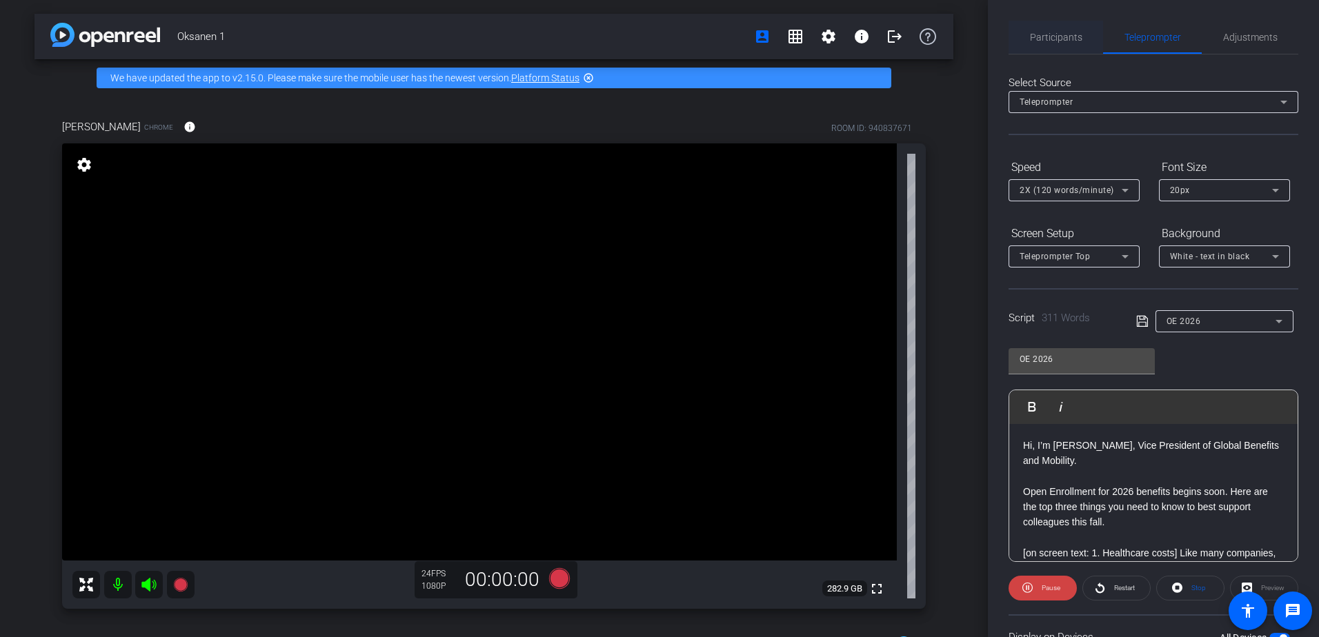
click at [1062, 32] on span "Participants" at bounding box center [1056, 37] width 52 height 10
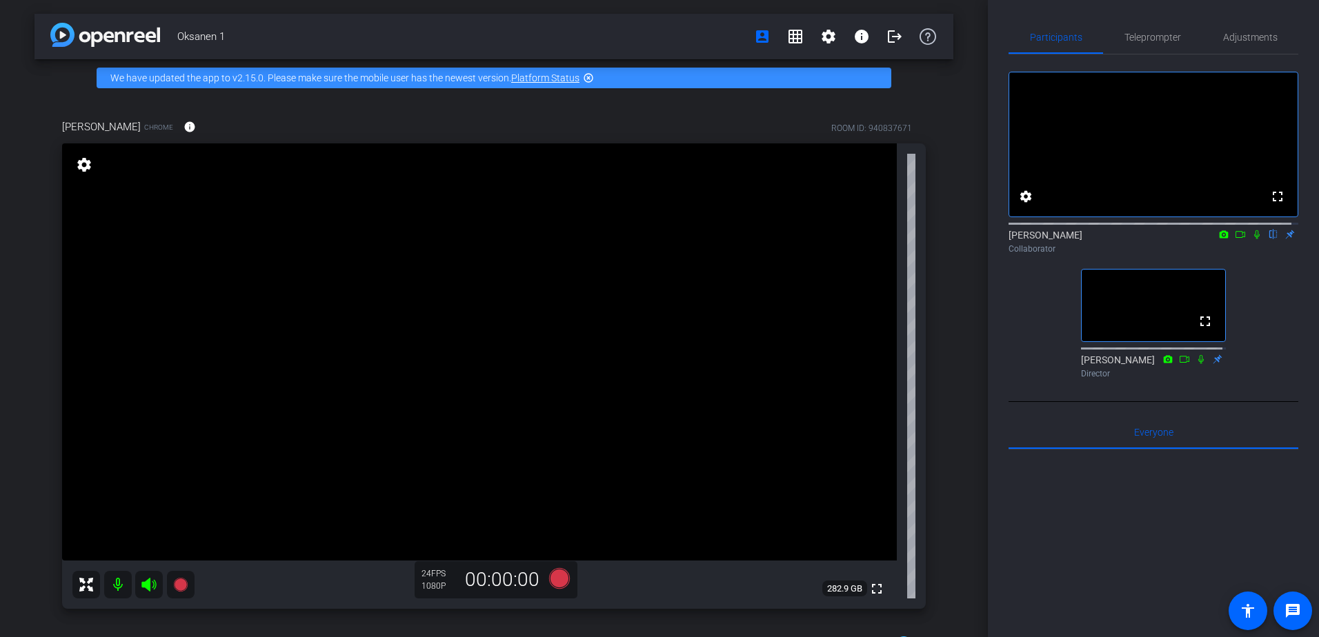
click at [1254, 239] on icon at bounding box center [1257, 234] width 6 height 9
click at [1251, 239] on icon at bounding box center [1256, 235] width 11 height 10
click at [1249, 241] on mat-icon at bounding box center [1257, 234] width 17 height 12
click at [1174, 38] on span "Teleprompter" at bounding box center [1153, 37] width 57 height 10
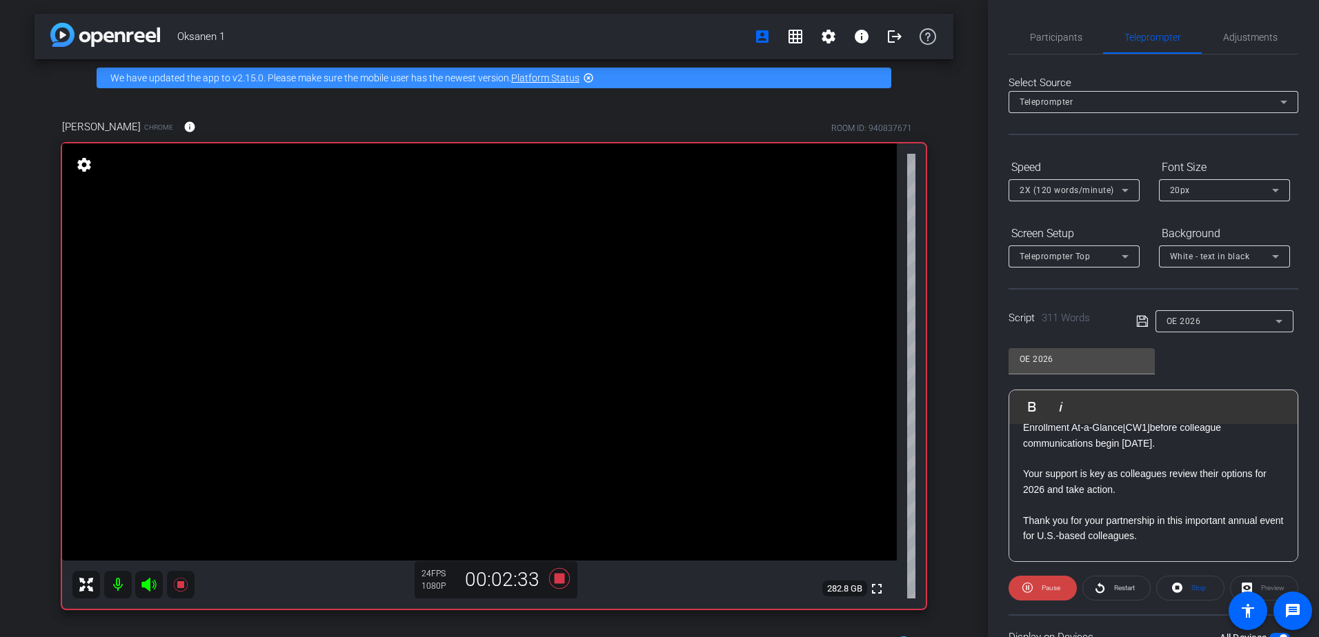
scroll to position [785, 0]
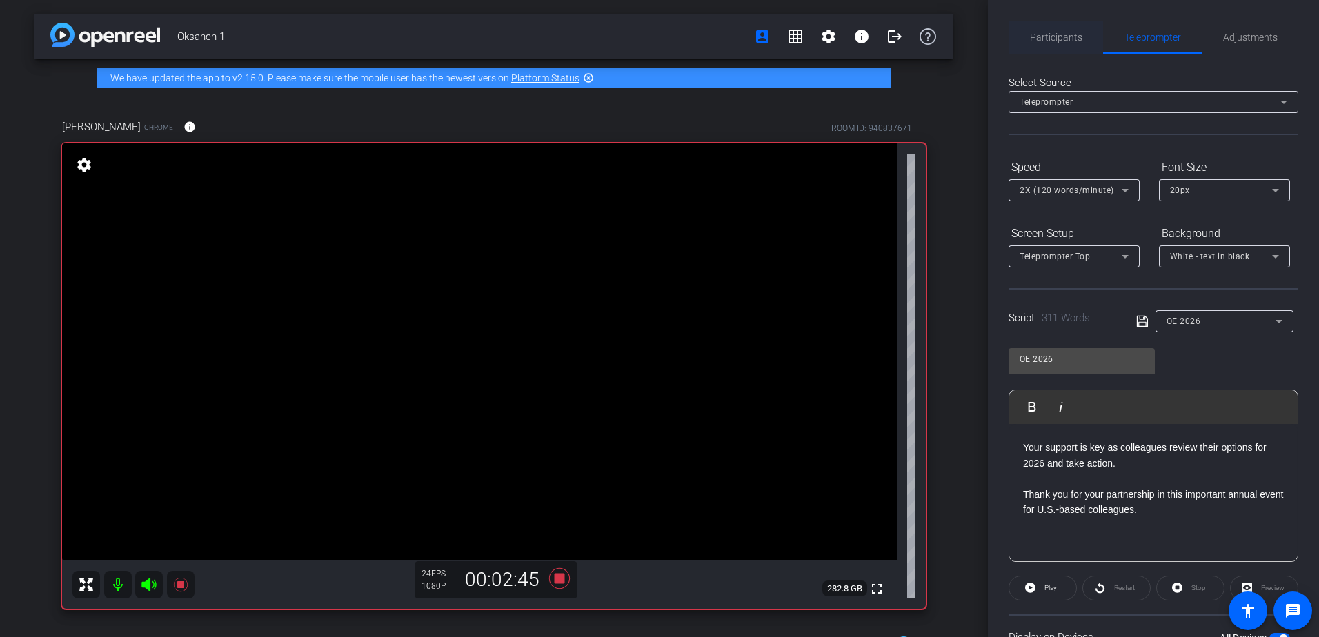
click at [1069, 42] on span "Participants" at bounding box center [1056, 37] width 52 height 10
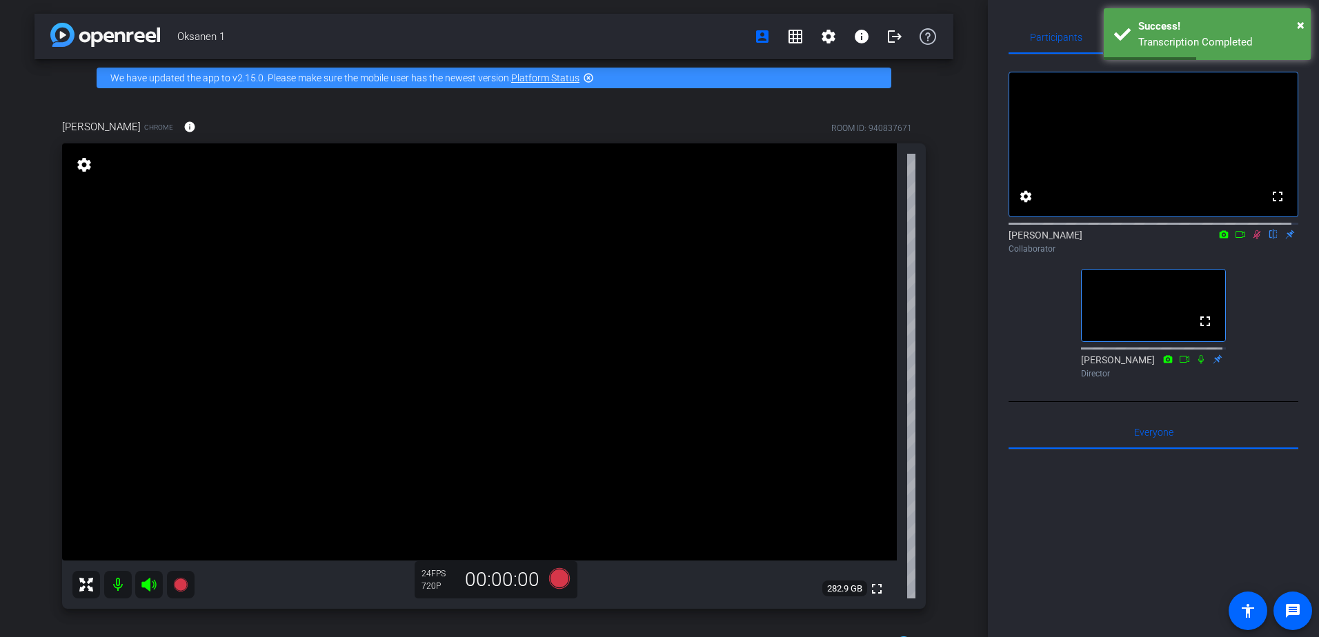
click at [1251, 239] on icon at bounding box center [1256, 235] width 11 height 10
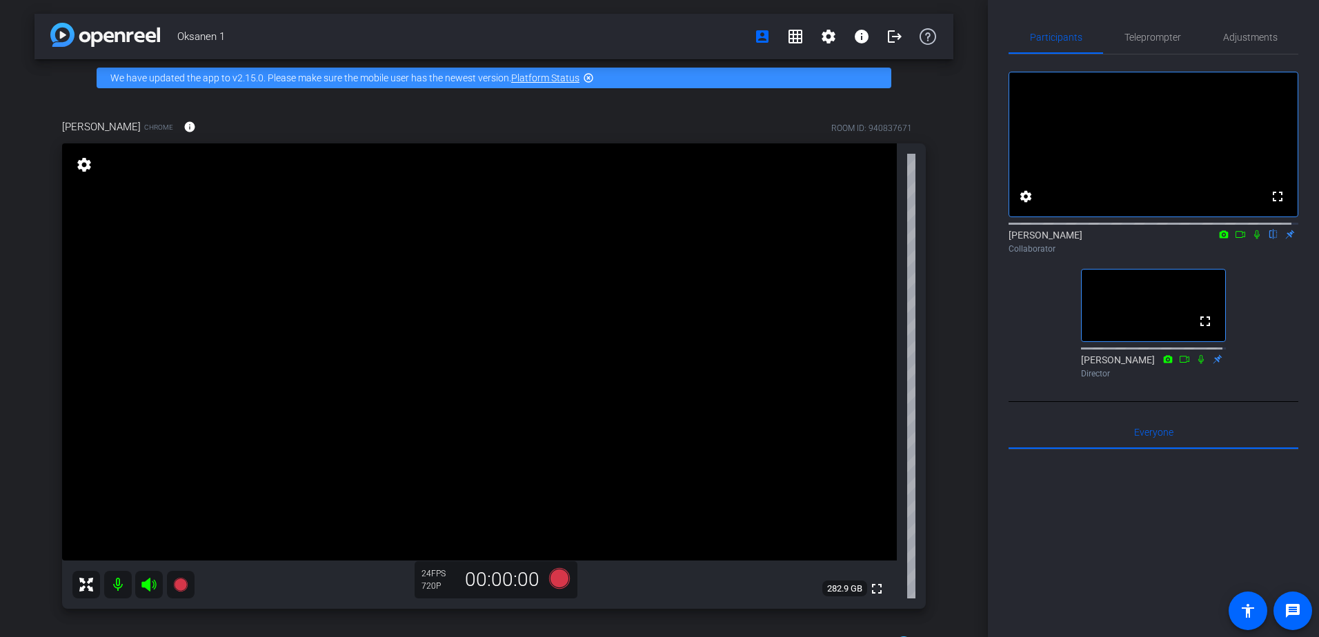
drag, startPoint x: 1252, startPoint y: 248, endPoint x: 1314, endPoint y: 340, distance: 110.8
click at [1253, 239] on icon at bounding box center [1256, 235] width 11 height 10
click at [1143, 39] on span "Teleprompter" at bounding box center [1153, 37] width 57 height 10
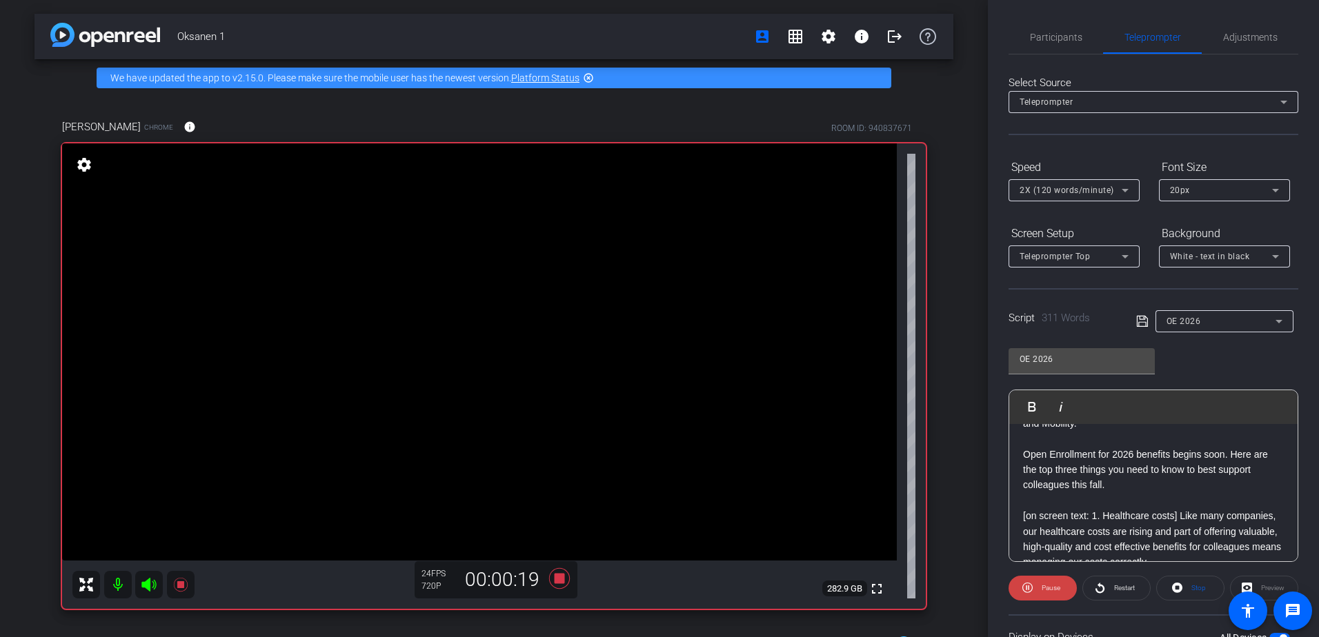
scroll to position [69, 0]
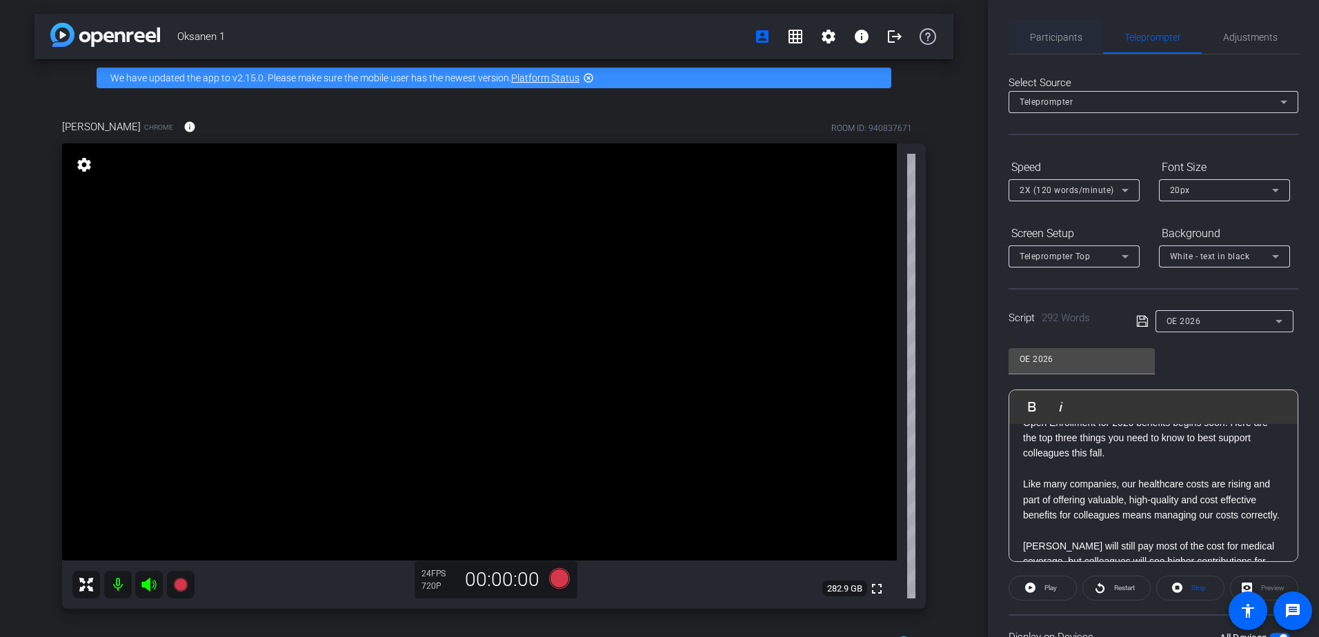
click at [1035, 48] on span "Participants" at bounding box center [1056, 37] width 52 height 33
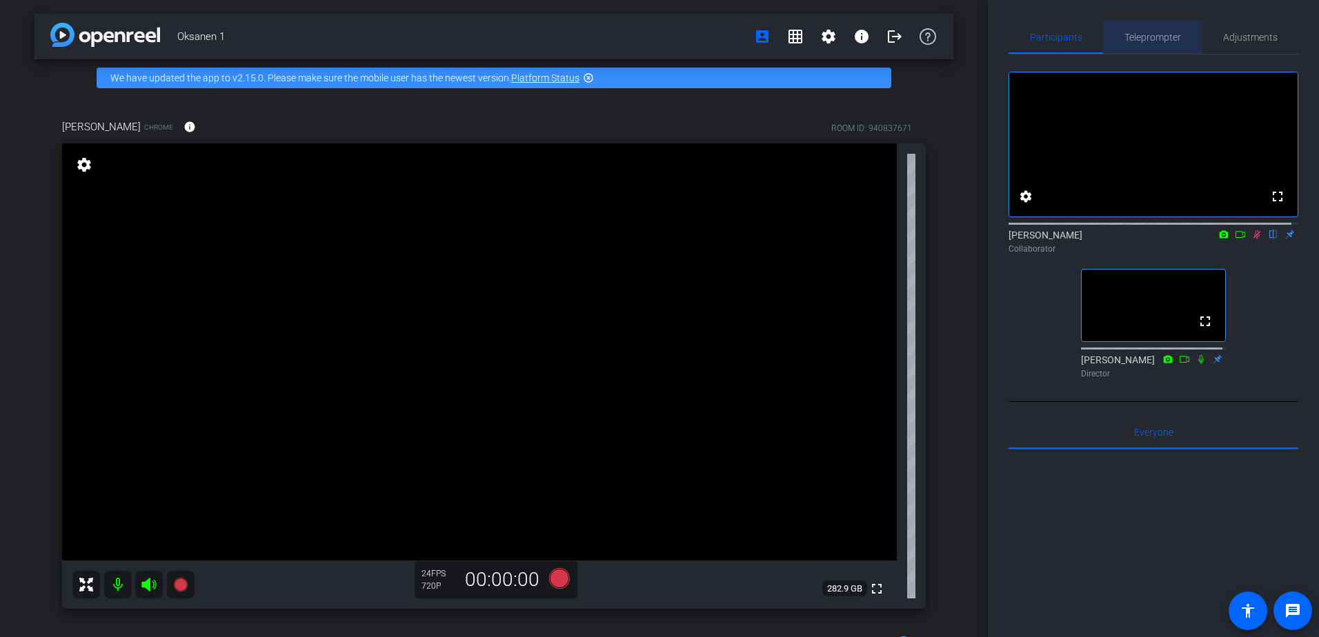
click at [1168, 28] on span "Teleprompter" at bounding box center [1153, 37] width 57 height 33
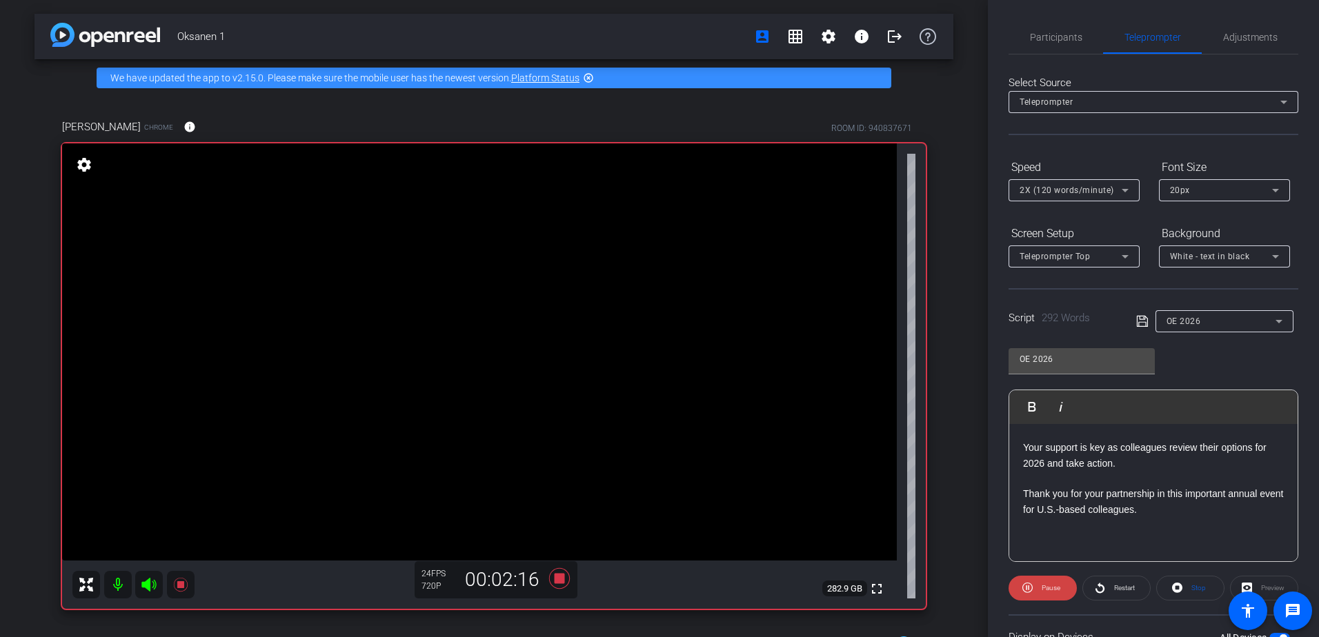
scroll to position [754, 0]
click at [1069, 32] on span "Participants" at bounding box center [1056, 37] width 52 height 10
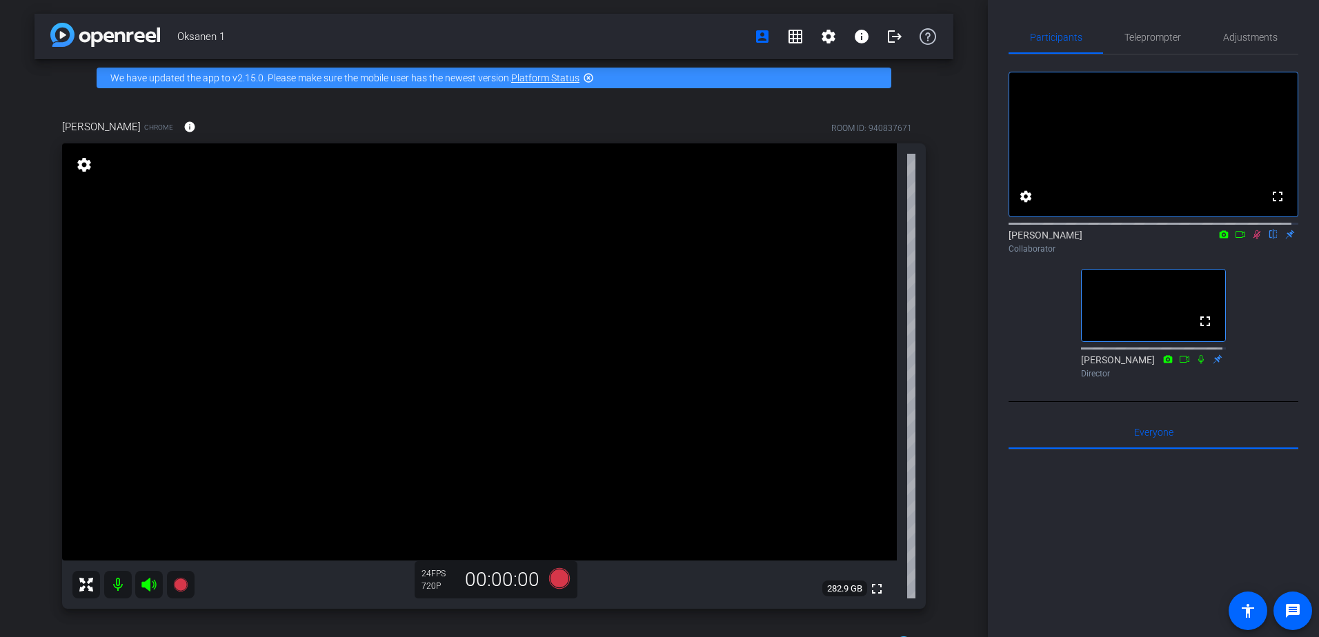
click at [1251, 239] on icon at bounding box center [1256, 235] width 11 height 10
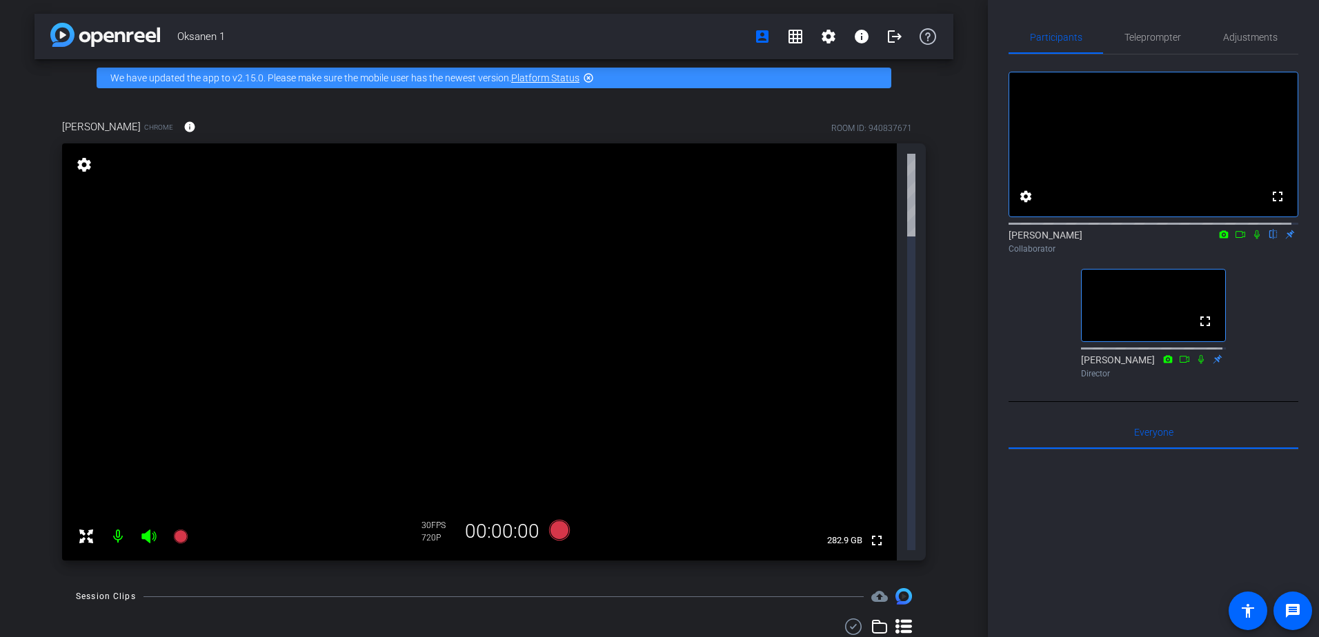
click at [1254, 239] on icon at bounding box center [1257, 234] width 6 height 9
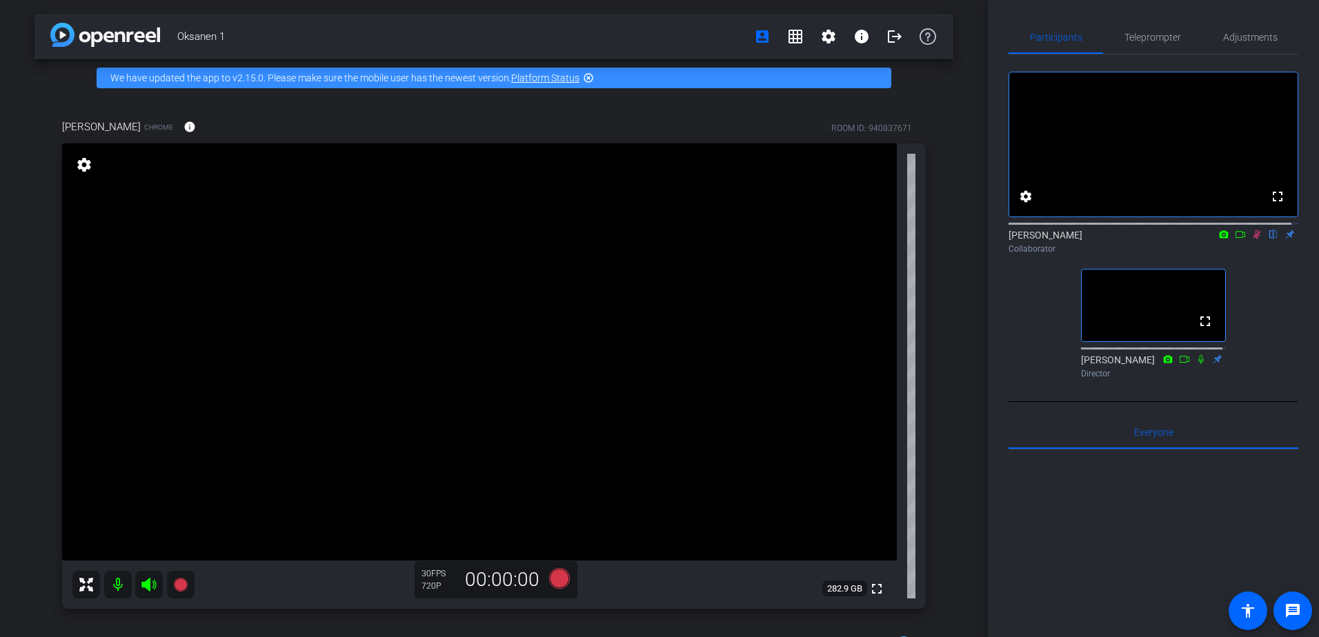
click at [1251, 239] on icon at bounding box center [1256, 235] width 11 height 10
click at [1168, 32] on span "Teleprompter" at bounding box center [1153, 37] width 57 height 10
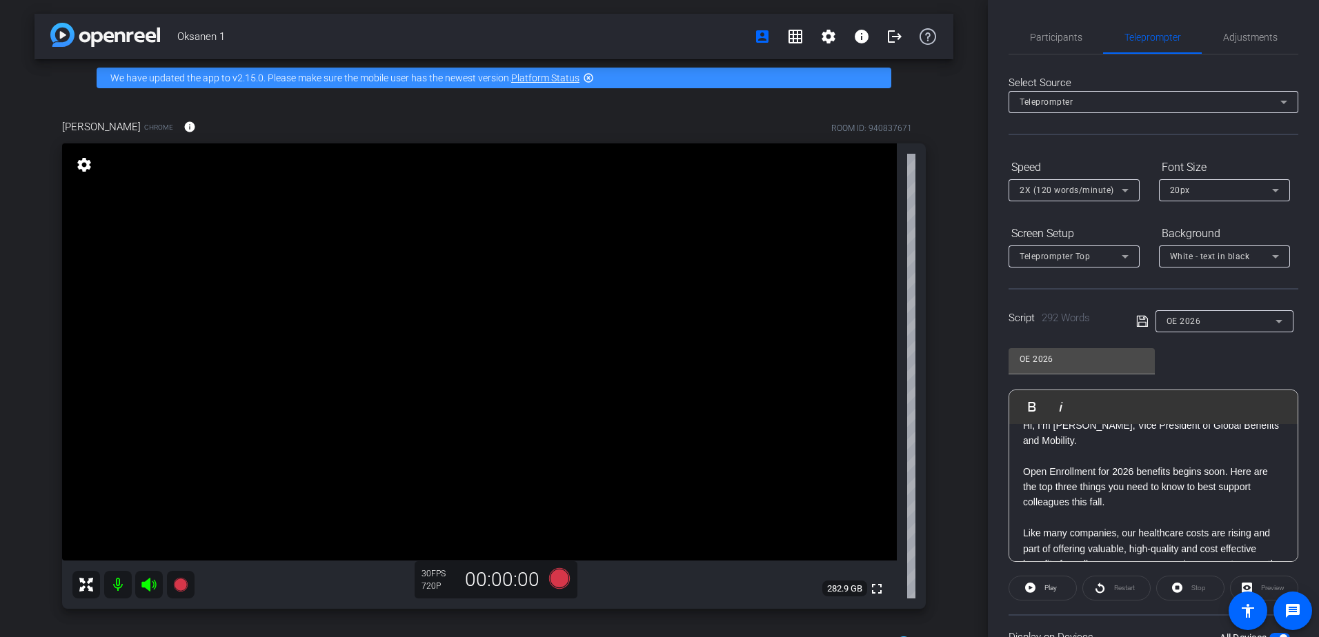
scroll to position [0, 0]
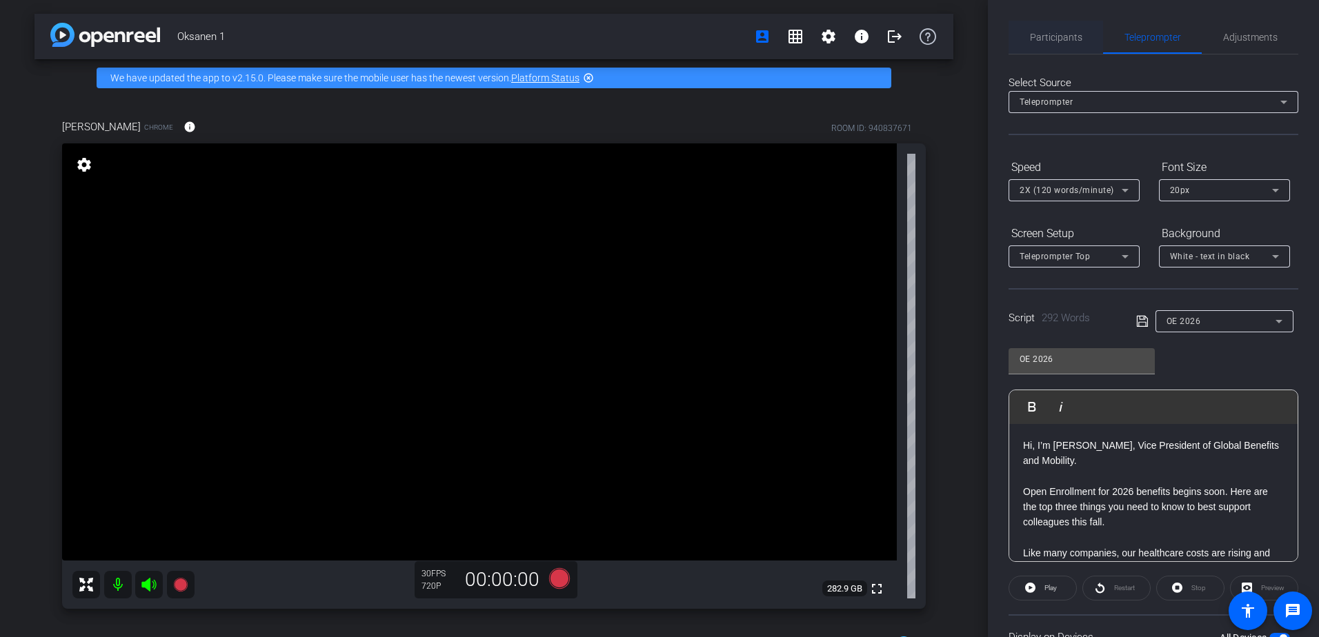
click at [1058, 30] on span "Participants" at bounding box center [1056, 37] width 52 height 33
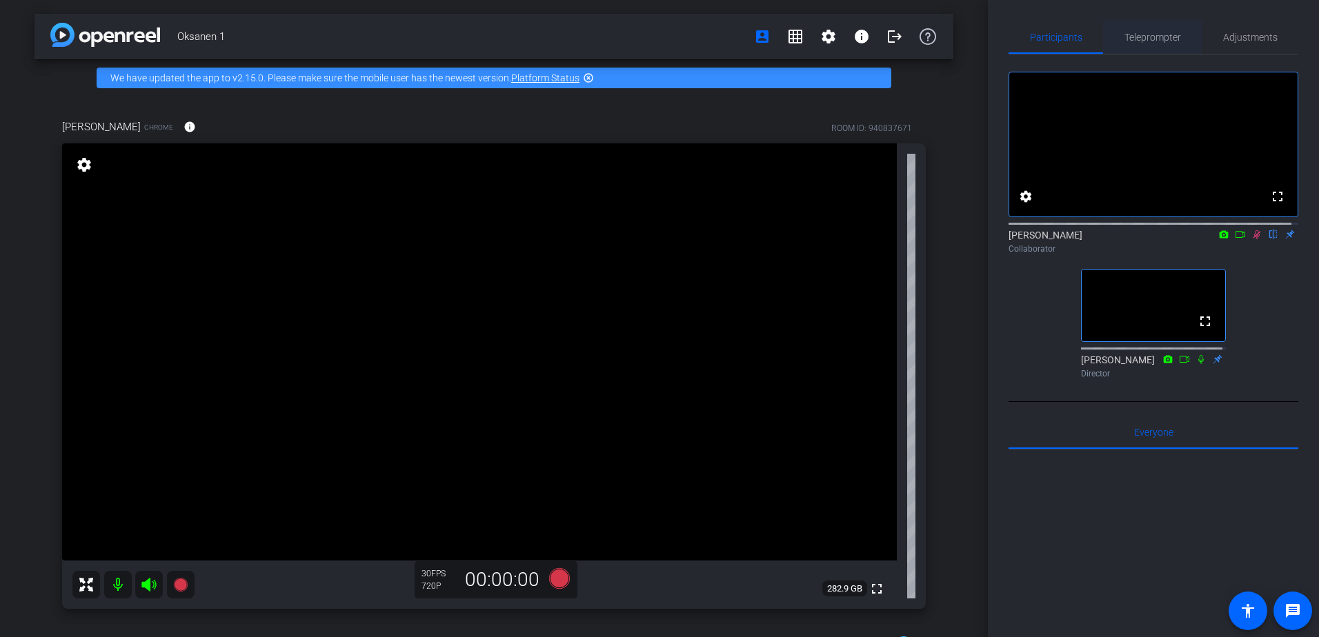
click at [1127, 38] on span "Teleprompter" at bounding box center [1153, 37] width 57 height 10
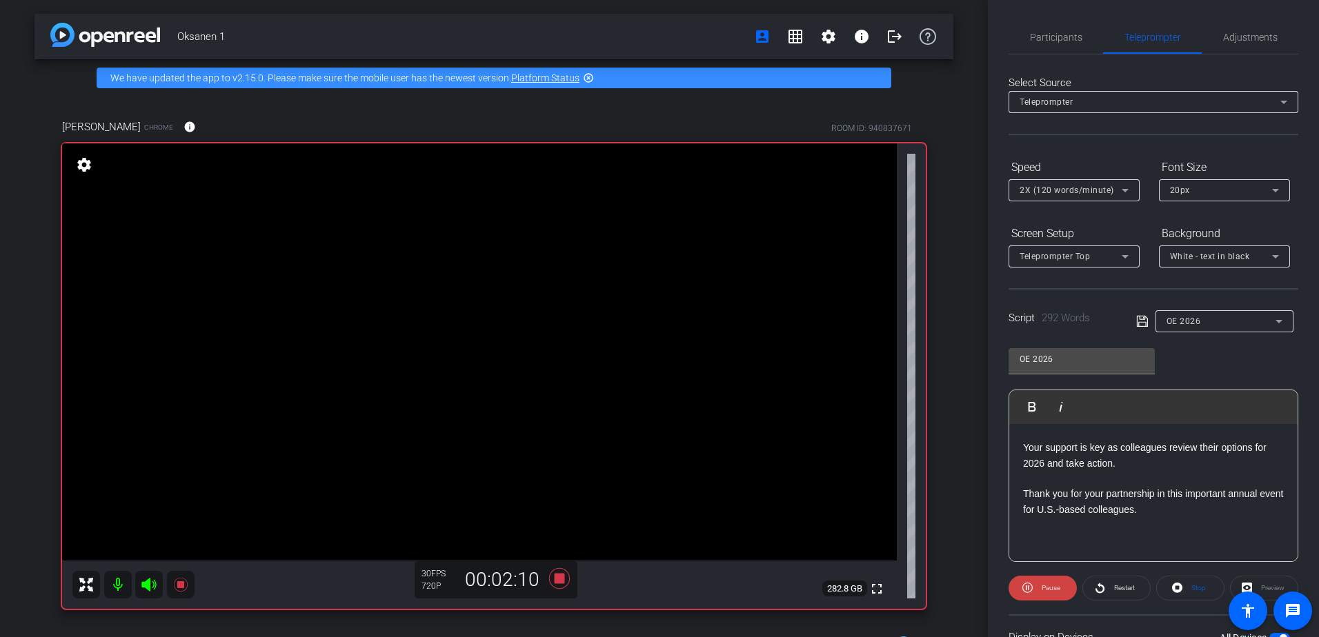
scroll to position [754, 0]
click at [1036, 16] on div "Participants Teleprompter Adjustments settings [PERSON_NAME] flip Collaborator …" at bounding box center [1153, 318] width 331 height 637
click at [1046, 43] on span "Participants" at bounding box center [1056, 37] width 52 height 33
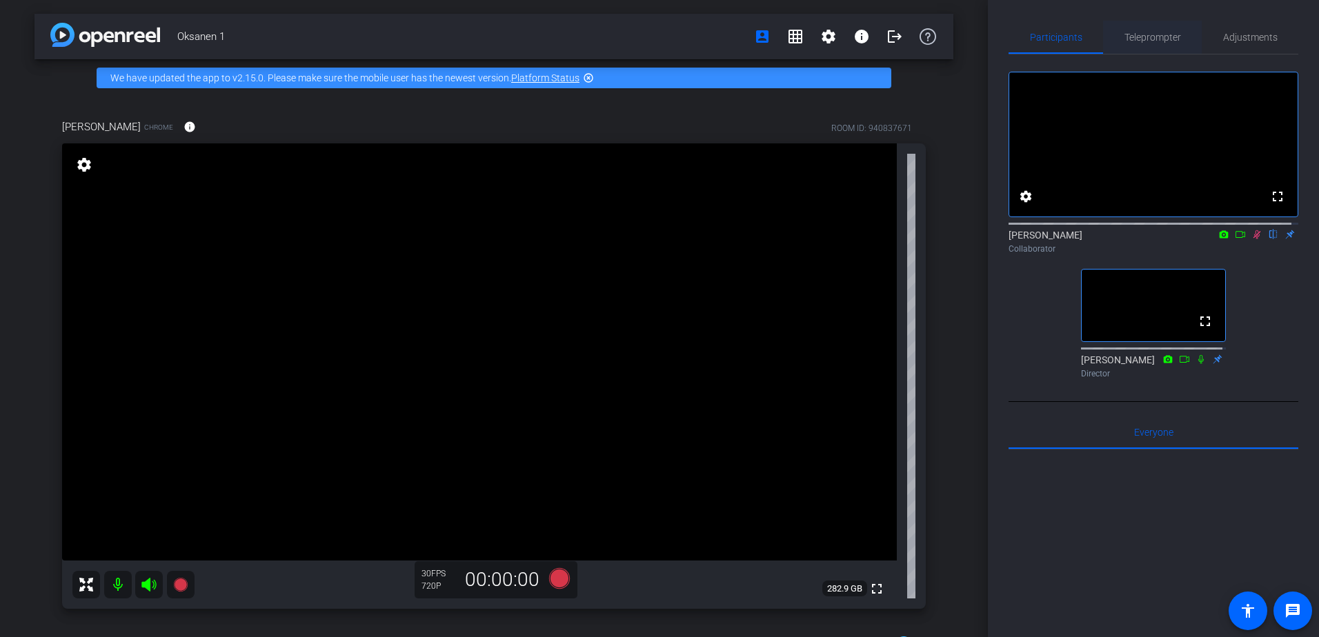
click at [1157, 37] on span "Teleprompter" at bounding box center [1153, 37] width 57 height 10
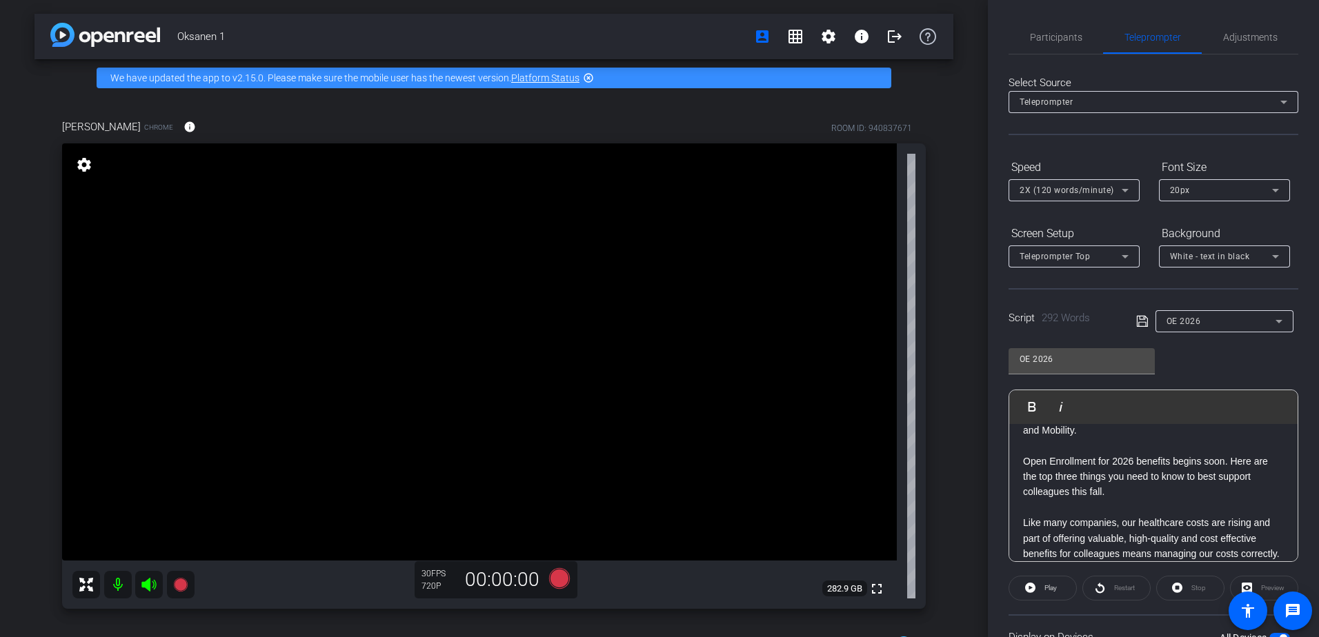
scroll to position [0, 0]
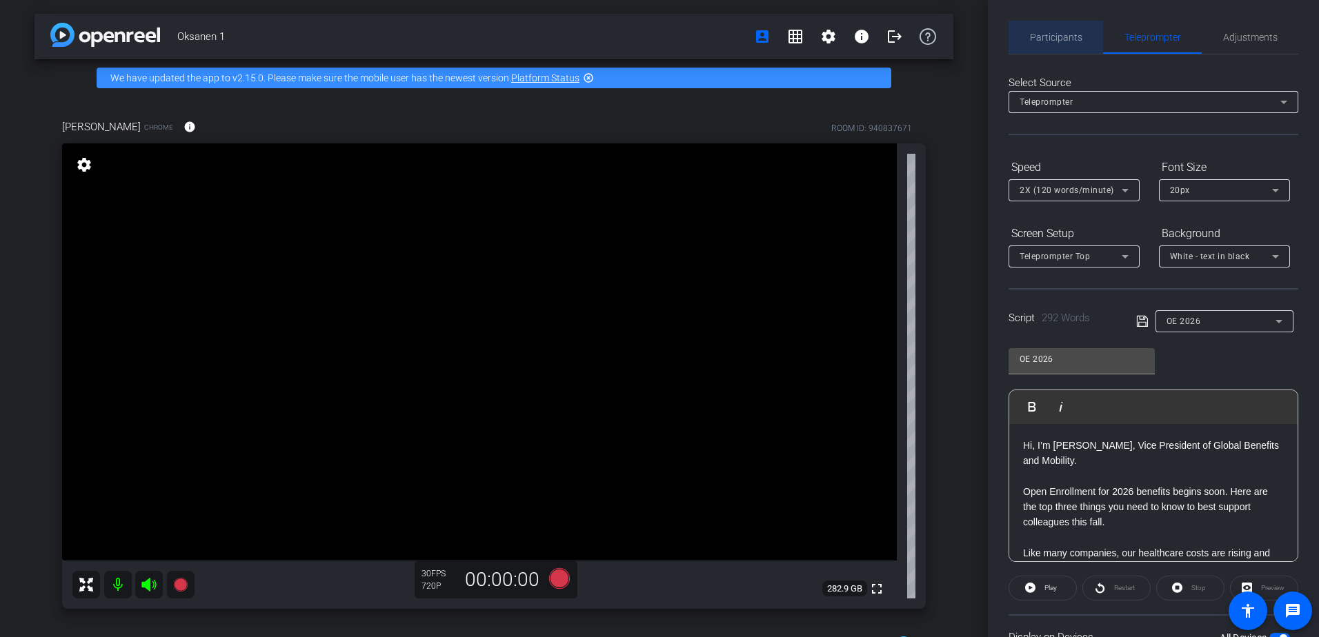
click at [1060, 45] on span "Participants" at bounding box center [1056, 37] width 52 height 33
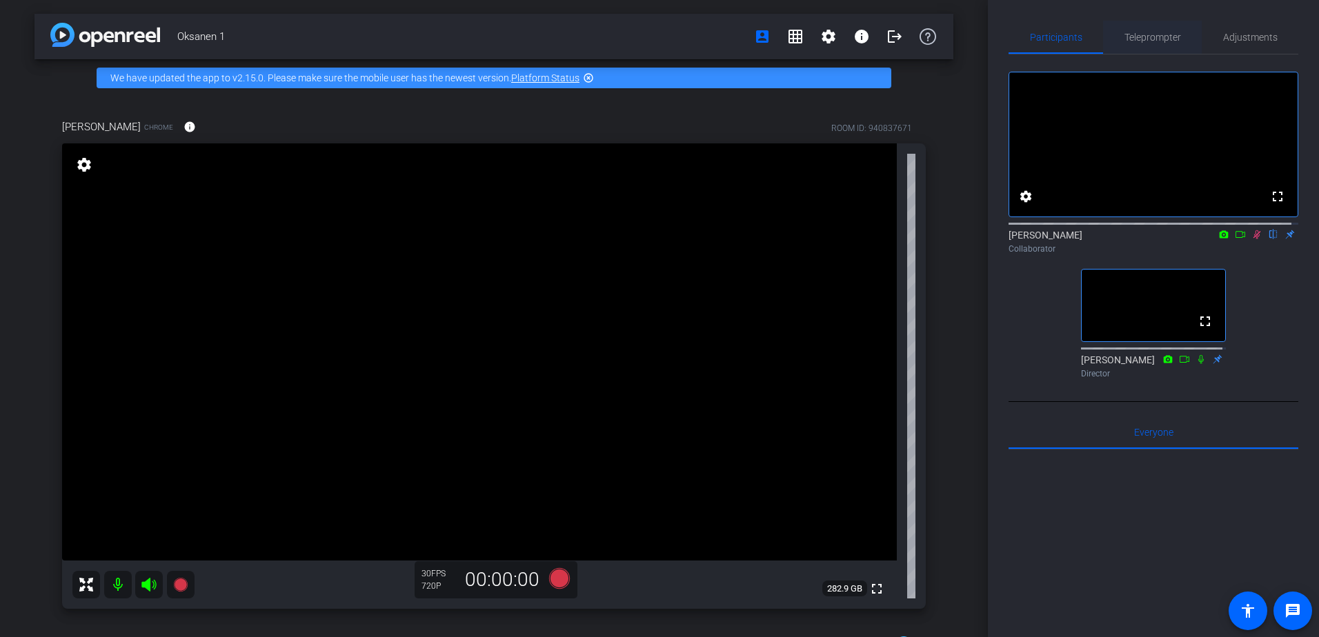
click at [1152, 41] on span "Teleprompter" at bounding box center [1153, 37] width 57 height 10
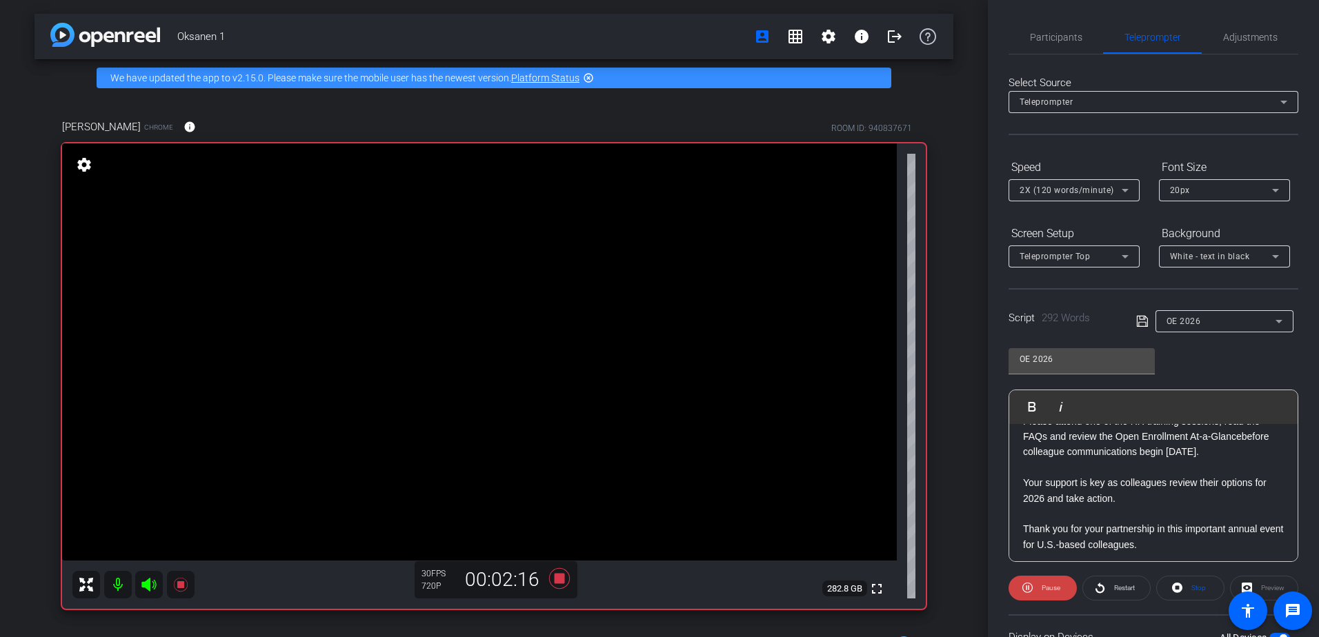
scroll to position [754, 0]
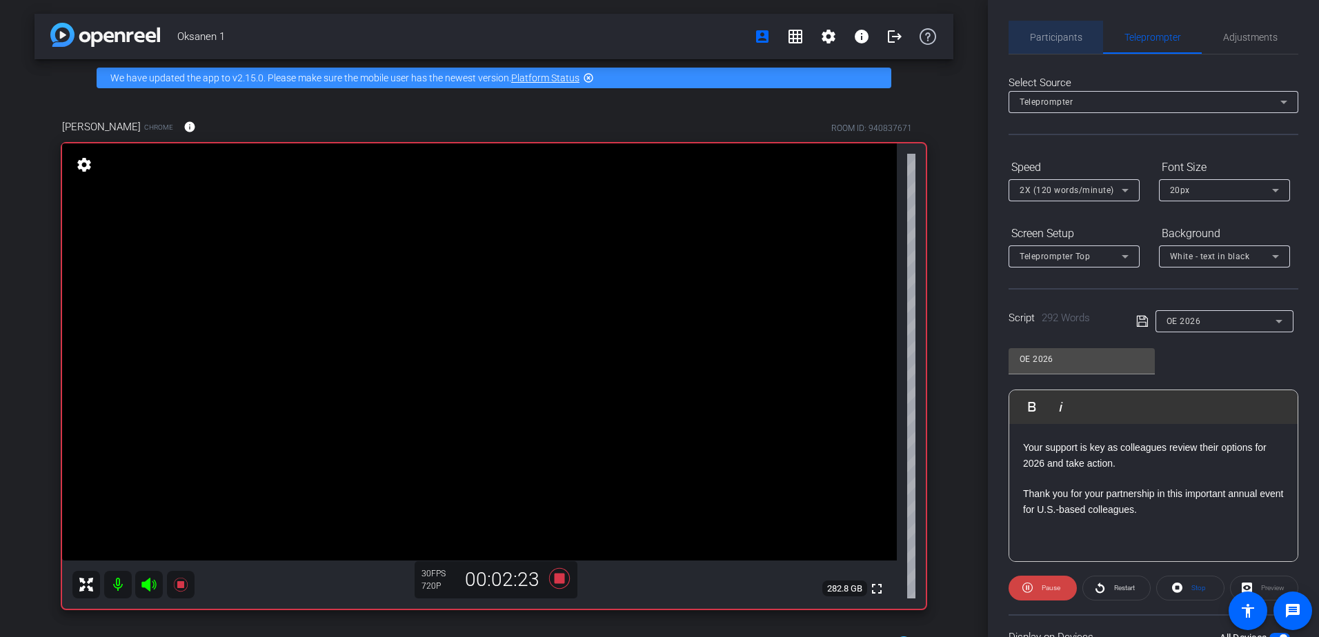
click at [1076, 39] on span "Participants" at bounding box center [1056, 37] width 52 height 10
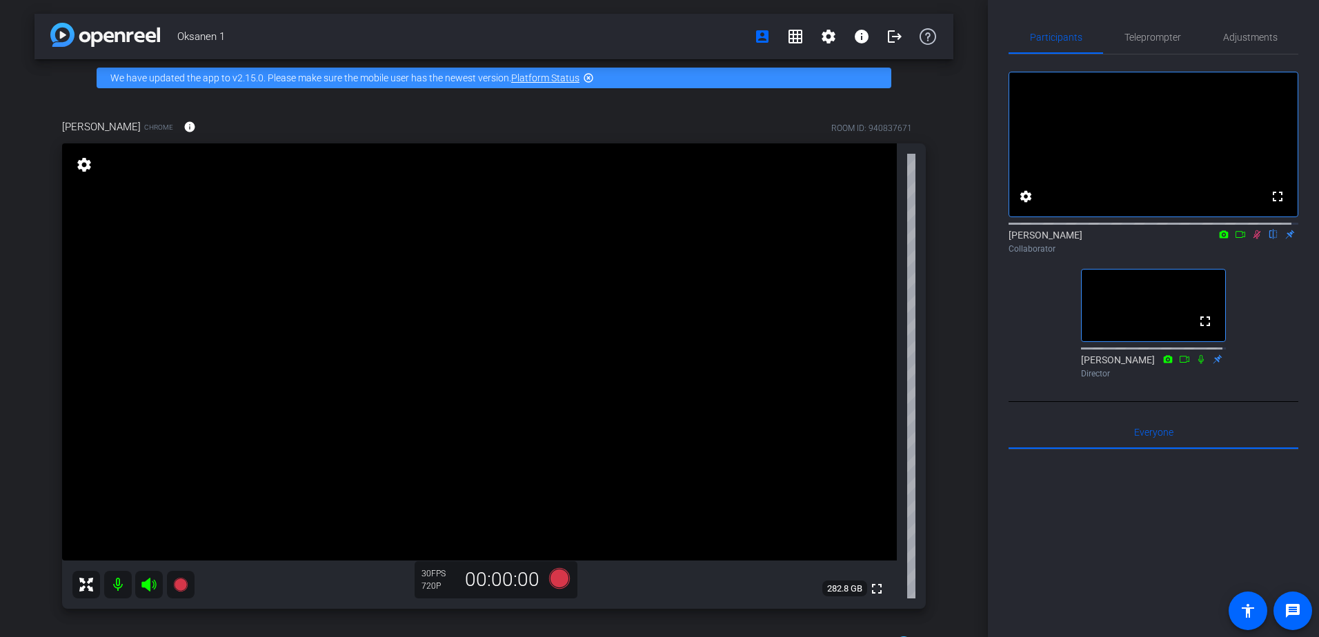
click at [1251, 239] on icon at bounding box center [1256, 235] width 11 height 10
